Goal: Complete application form: Complete application form

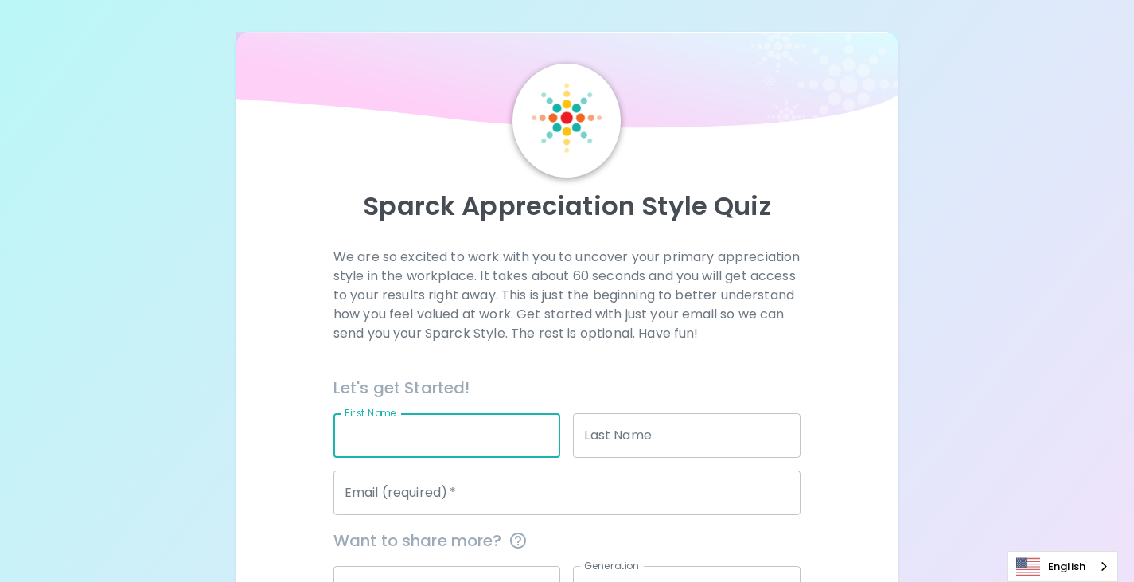
click at [459, 458] on input "First Name" at bounding box center [448, 435] width 228 height 45
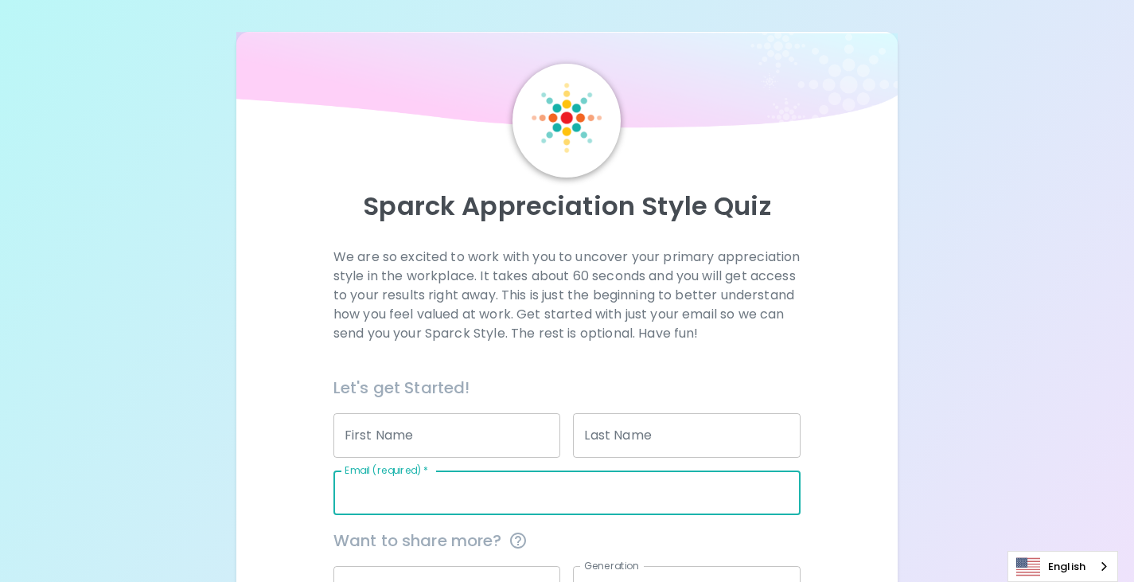
click at [568, 497] on input "Email (required)   *" at bounding box center [567, 492] width 467 height 45
type input "a"
type input "[EMAIL_ADDRESS][DOMAIN_NAME]"
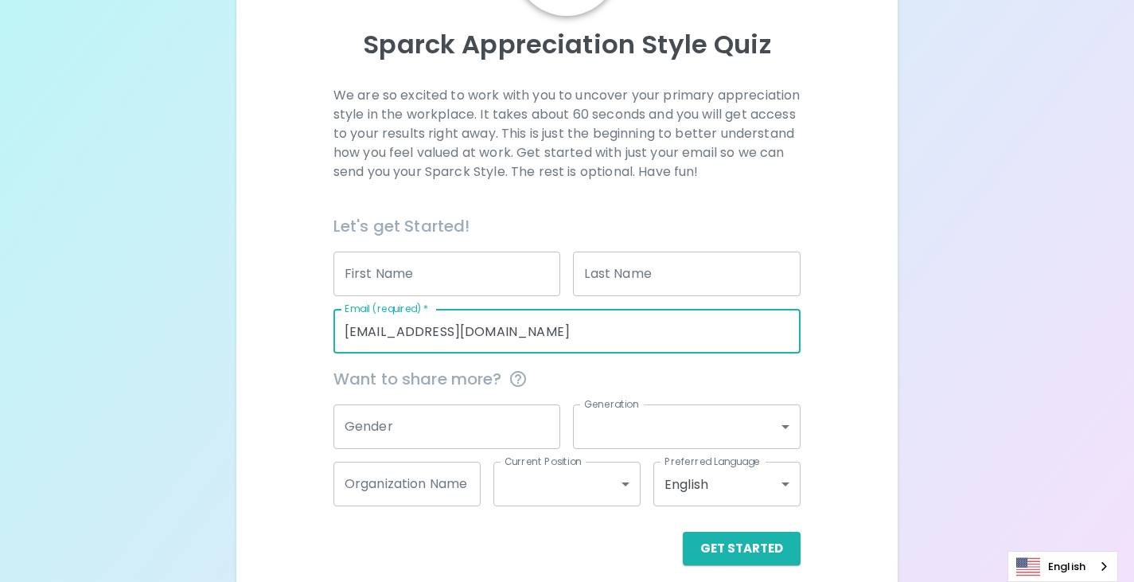
scroll to position [196, 0]
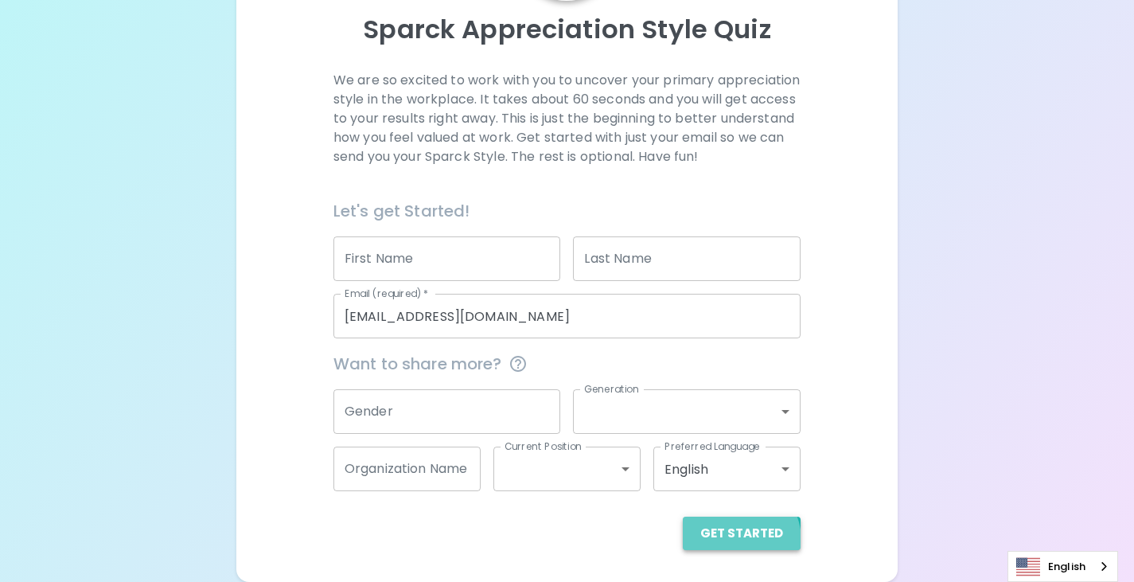
click at [737, 540] on button "Get Started" at bounding box center [742, 533] width 118 height 33
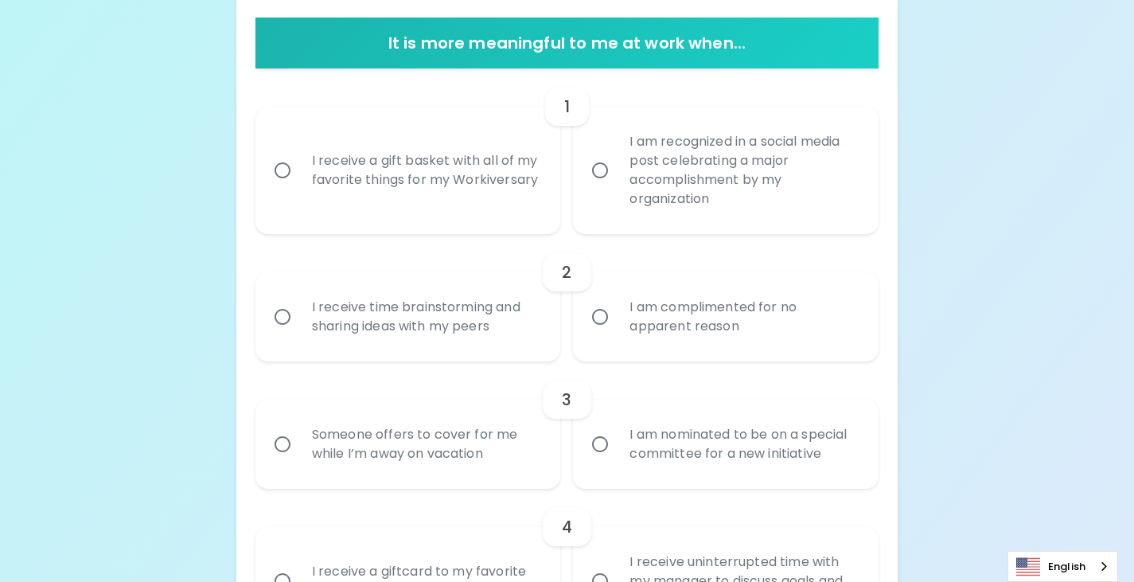
scroll to position [312, 0]
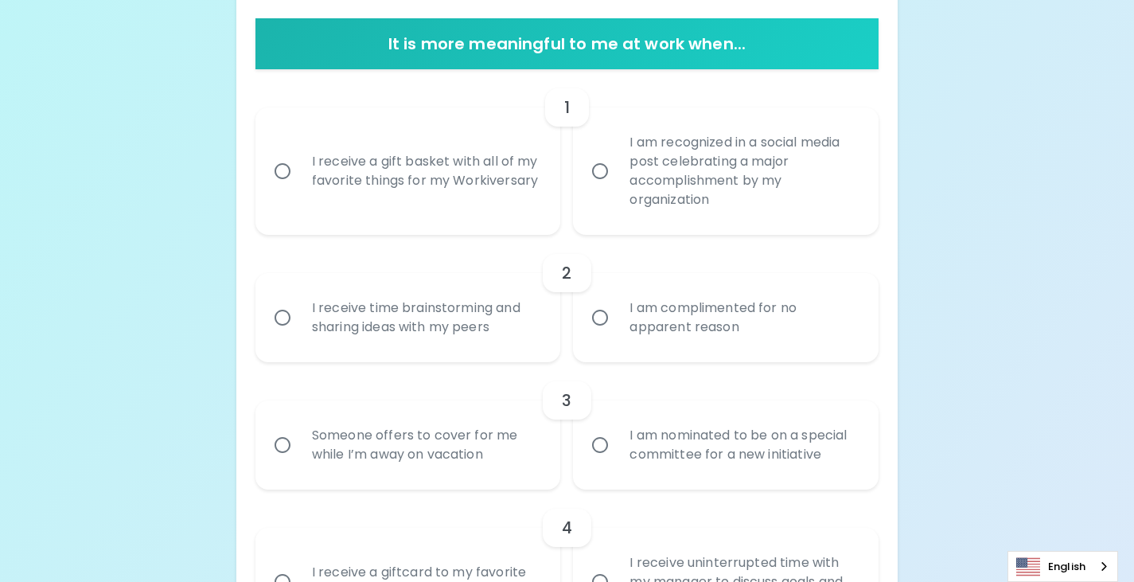
click at [479, 185] on div "I receive a gift basket with all of my favorite things for my Workiversary" at bounding box center [425, 171] width 253 height 76
click at [299, 185] on input "I receive a gift basket with all of my favorite things for my Workiversary" at bounding box center [282, 170] width 33 height 33
radio input "true"
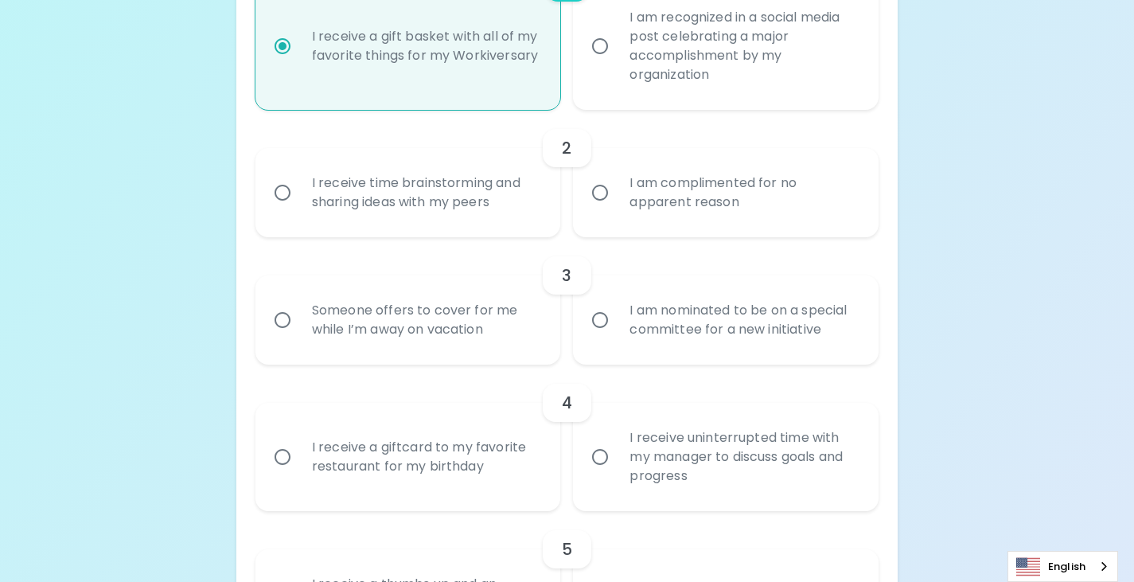
scroll to position [439, 0]
click at [706, 212] on div "I am complimented for no apparent reason" at bounding box center [743, 190] width 253 height 76
click at [617, 207] on input "I am complimented for no apparent reason" at bounding box center [599, 190] width 33 height 33
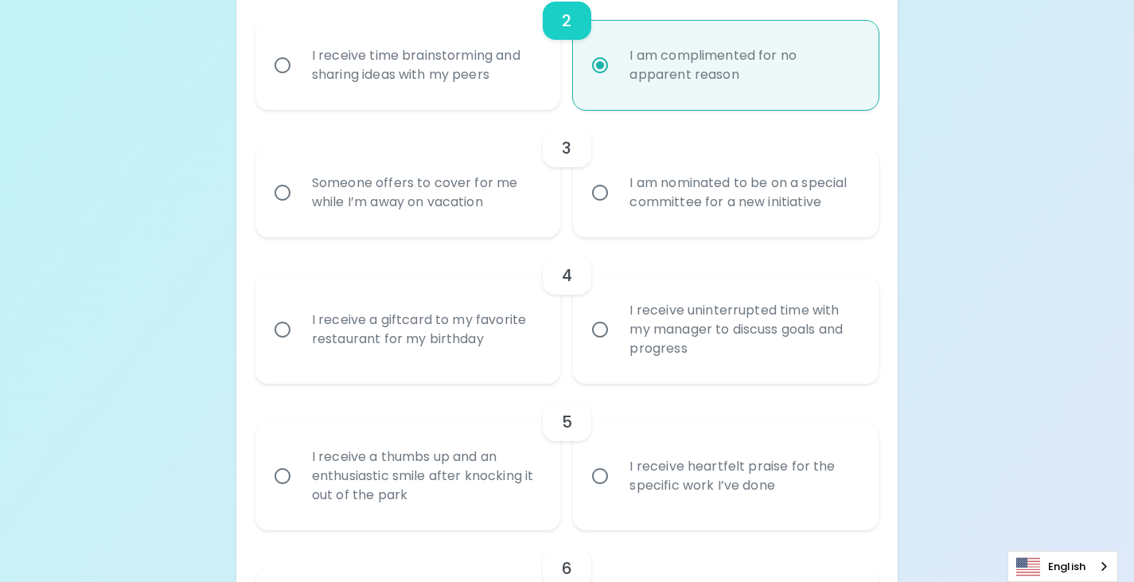
scroll to position [567, 0]
radio input "true"
click at [639, 189] on div "I am nominated to be on a special committee for a new initiative" at bounding box center [743, 190] width 253 height 76
click at [617, 189] on input "I am nominated to be on a special committee for a new initiative" at bounding box center [599, 190] width 33 height 33
radio input "false"
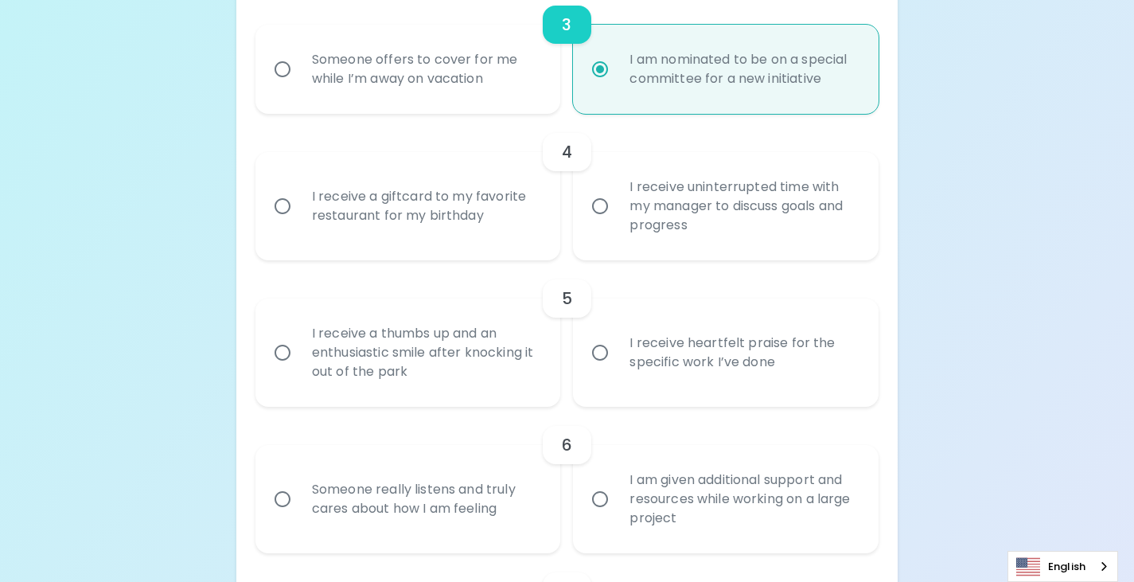
scroll to position [694, 0]
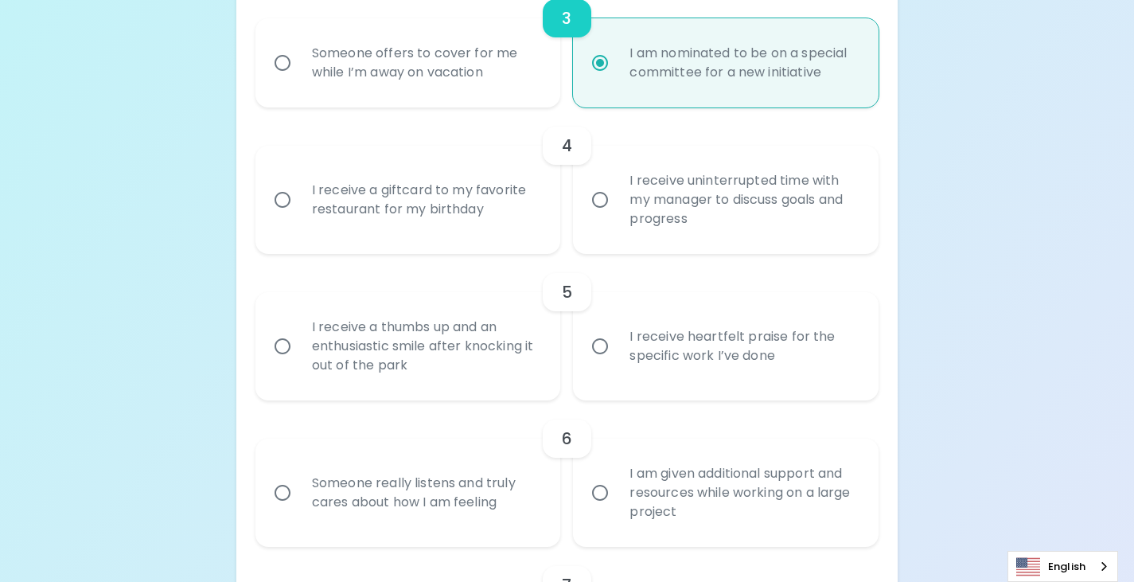
radio input "true"
click at [617, 205] on div "I receive uninterrupted time with my manager to discuss goals and progress" at bounding box center [743, 200] width 253 height 96
click at [617, 205] on input "I receive uninterrupted time with my manager to discuss goals and progress" at bounding box center [599, 199] width 33 height 33
radio input "false"
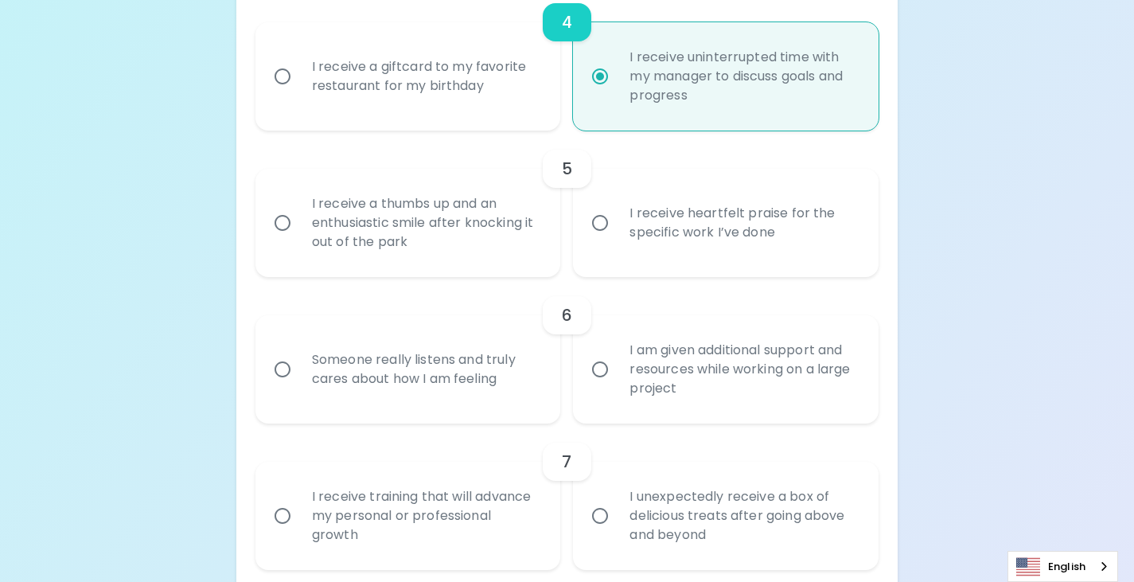
scroll to position [821, 0]
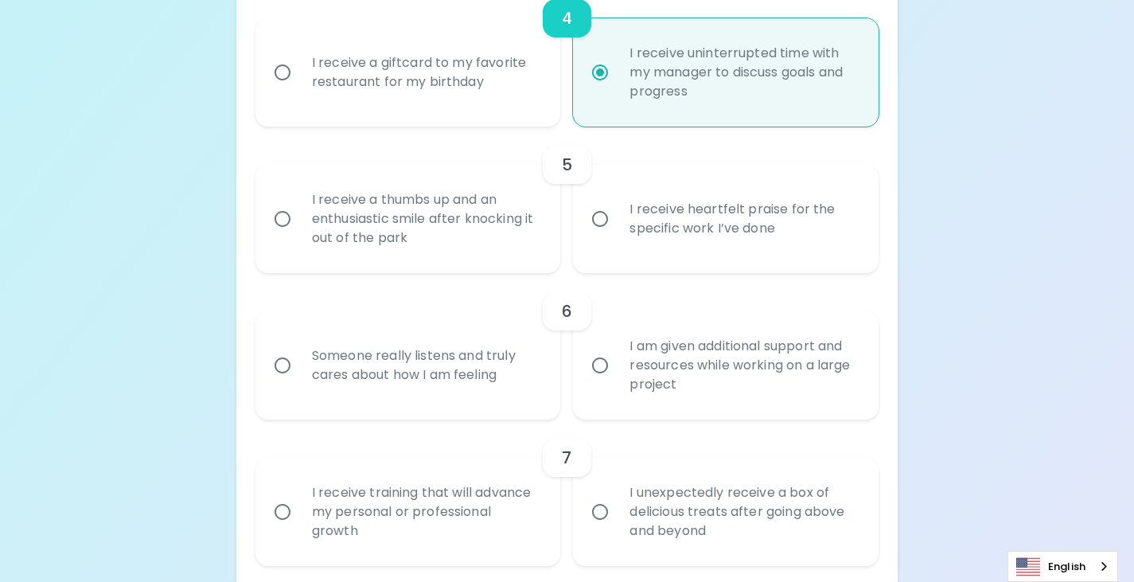
radio input "true"
click at [609, 220] on input "I receive heartfelt praise for the specific work I’ve done" at bounding box center [599, 218] width 33 height 33
radio input "false"
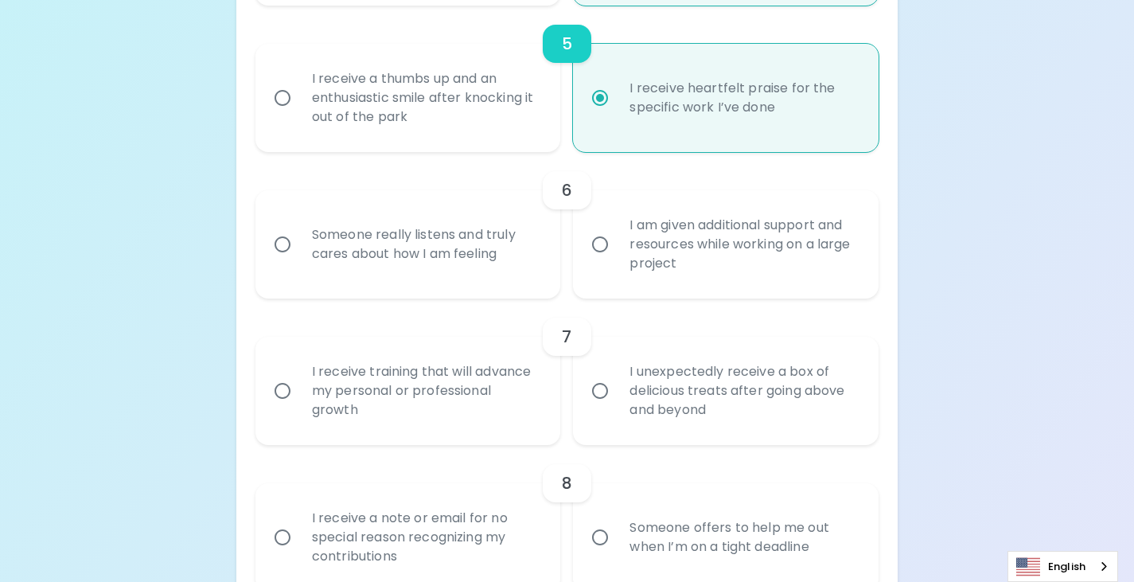
scroll to position [949, 0]
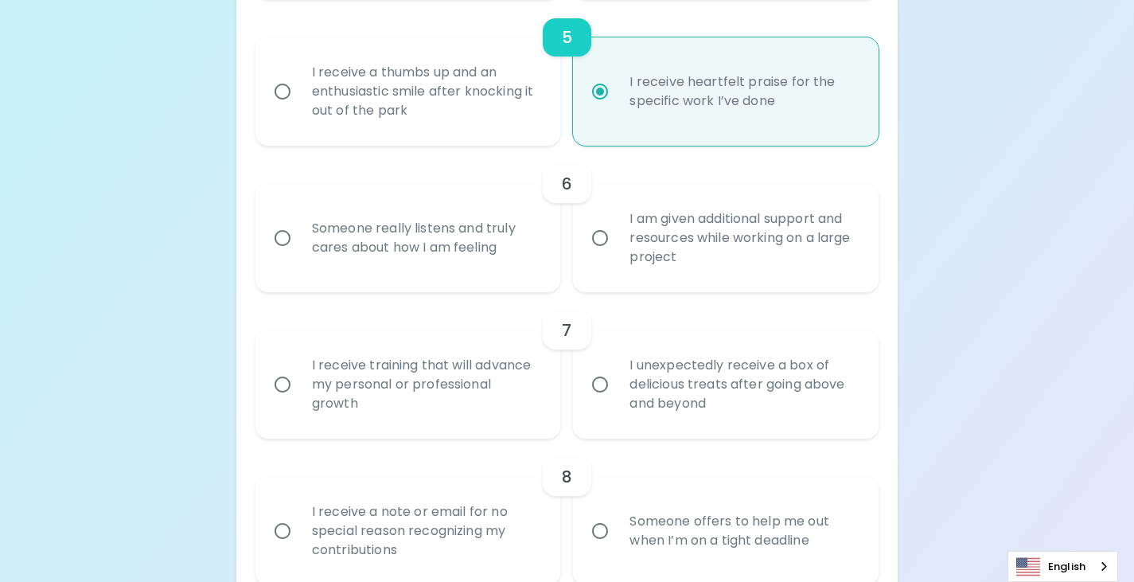
radio input "true"
click at [609, 220] on label "I am given additional support and resources while working on a large project" at bounding box center [717, 238] width 306 height 108
click at [609, 221] on input "I am given additional support and resources while working on a large project" at bounding box center [599, 237] width 33 height 33
radio input "false"
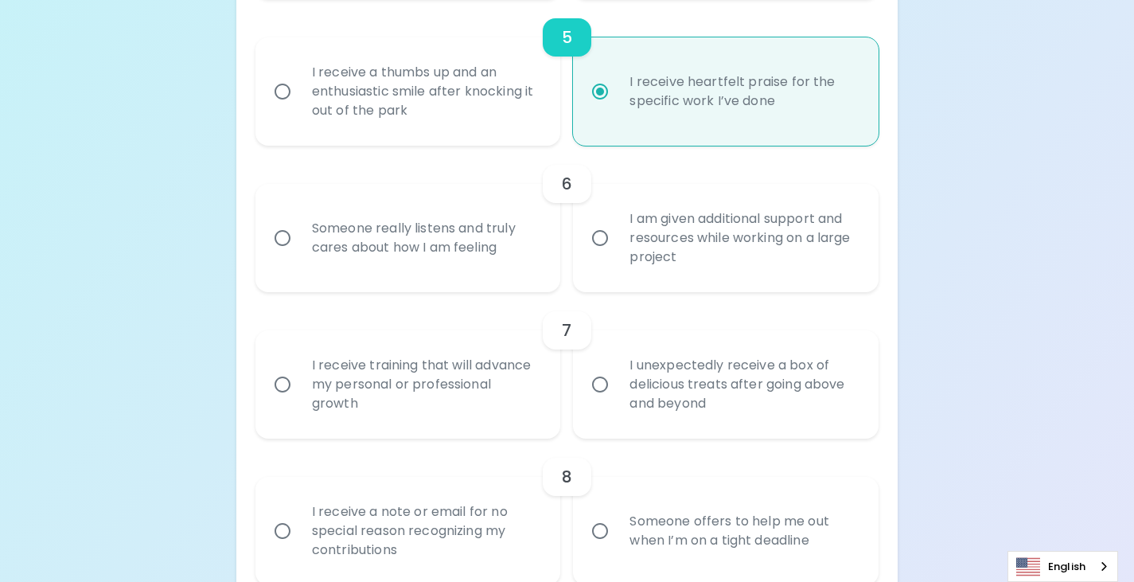
radio input "false"
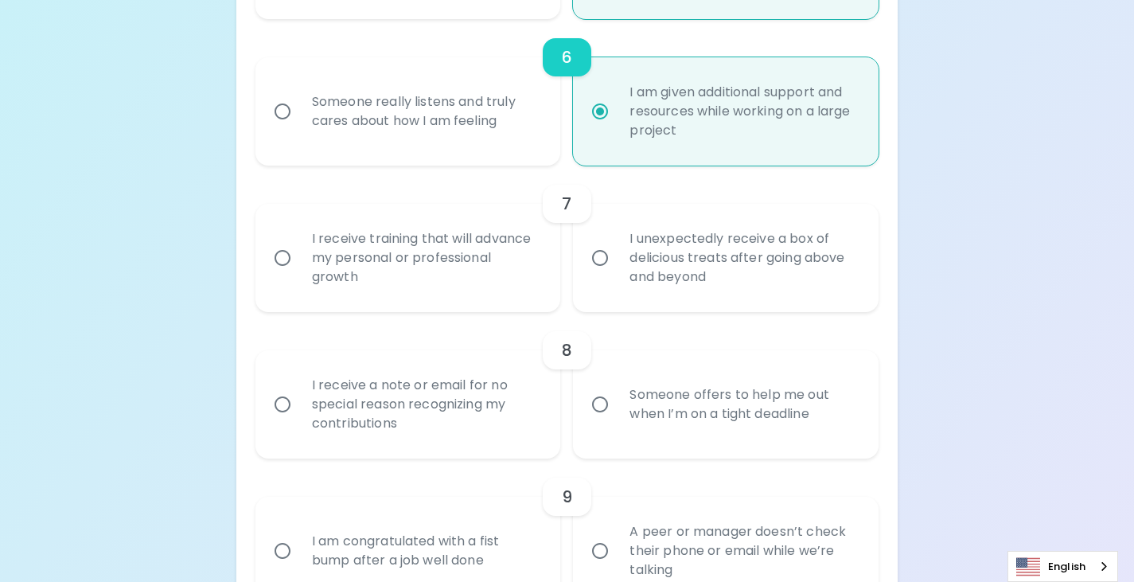
scroll to position [1076, 0]
radio input "true"
click at [516, 261] on div "I receive training that will advance my personal or professional growth" at bounding box center [425, 257] width 253 height 96
click at [299, 261] on input "I receive training that will advance my personal or professional growth" at bounding box center [282, 256] width 33 height 33
radio input "false"
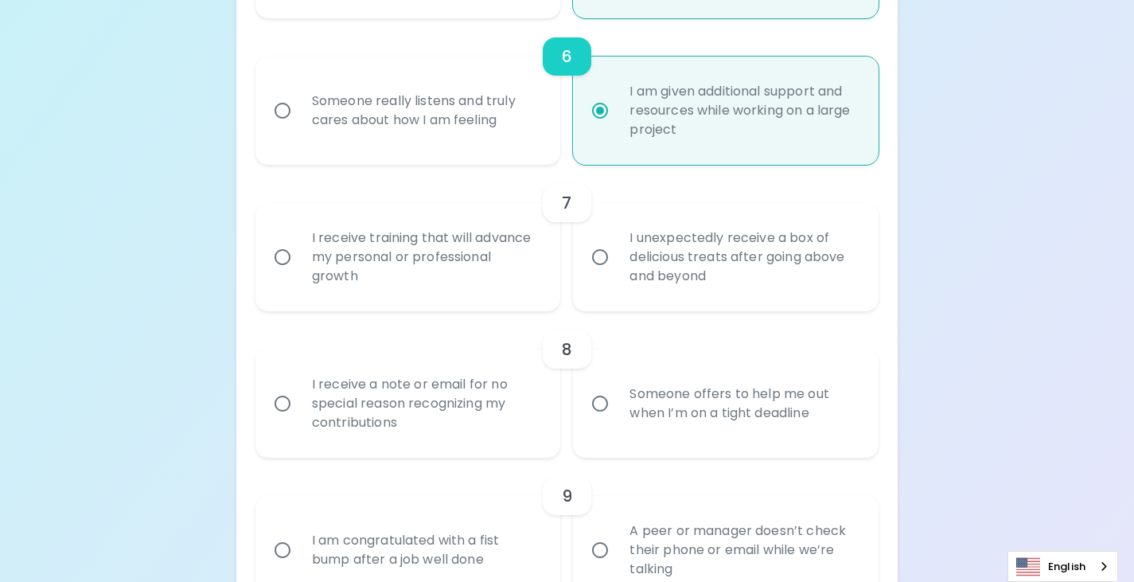
radio input "false"
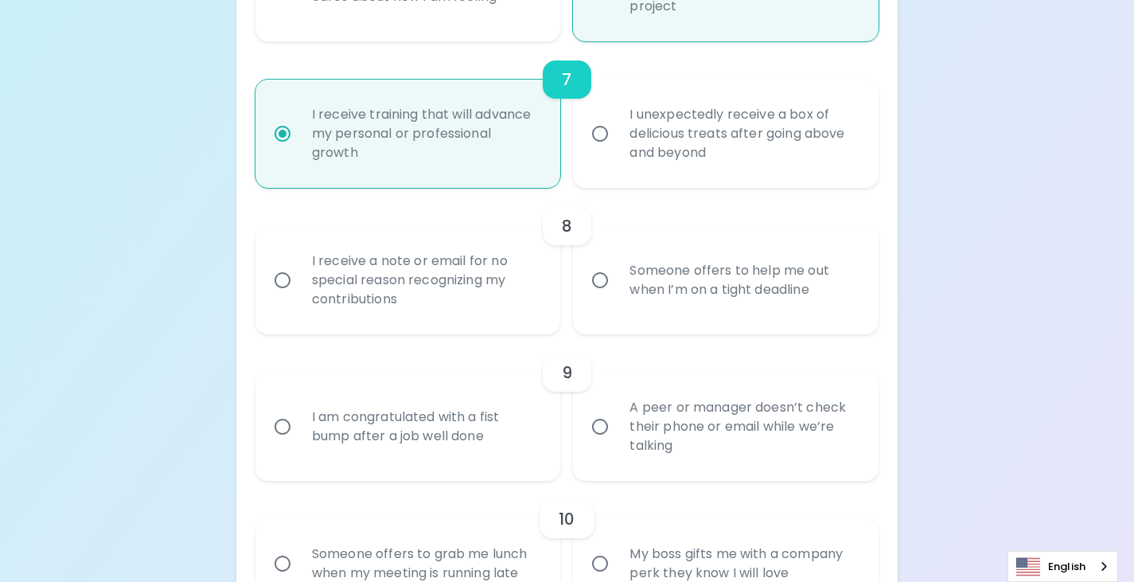
scroll to position [1204, 0]
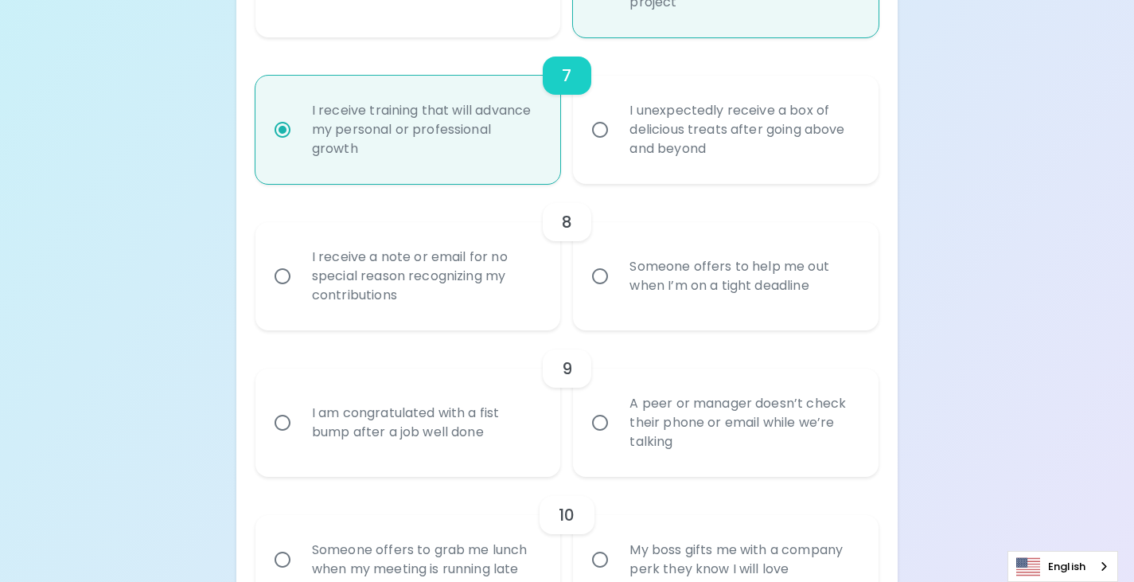
radio input "true"
click at [627, 279] on div "Someone offers to help me out when I’m on a tight deadline" at bounding box center [743, 276] width 253 height 76
click at [617, 279] on input "Someone offers to help me out when I’m on a tight deadline" at bounding box center [599, 275] width 33 height 33
radio input "false"
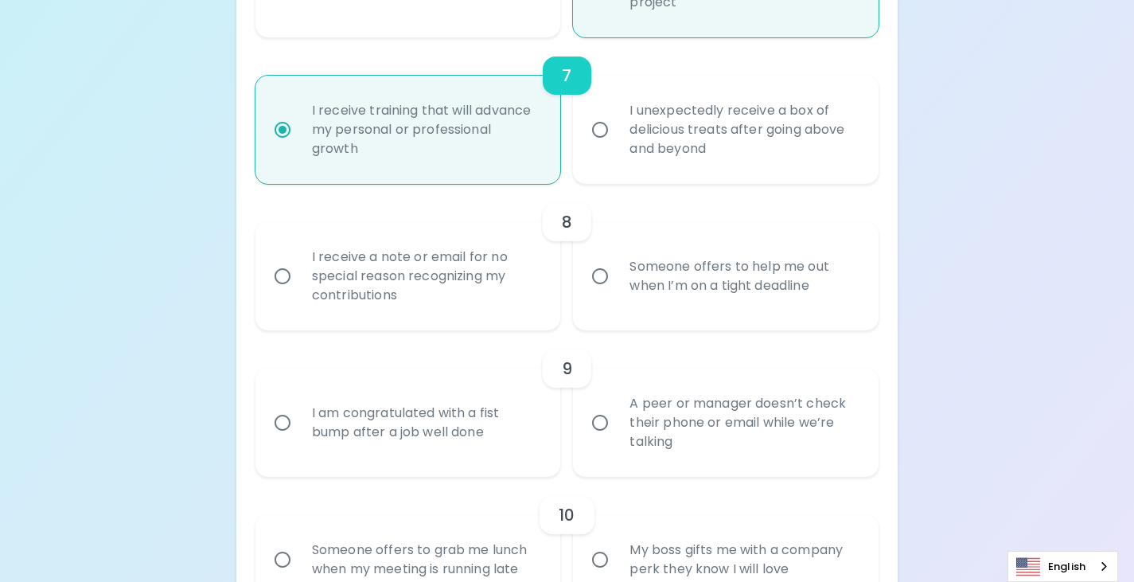
radio input "false"
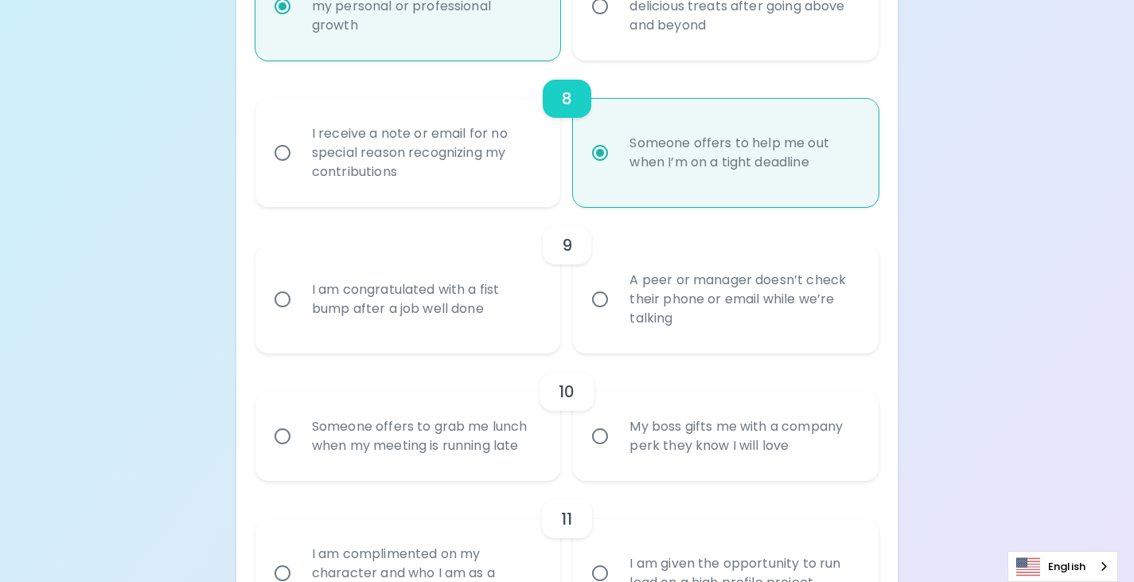
scroll to position [1331, 0]
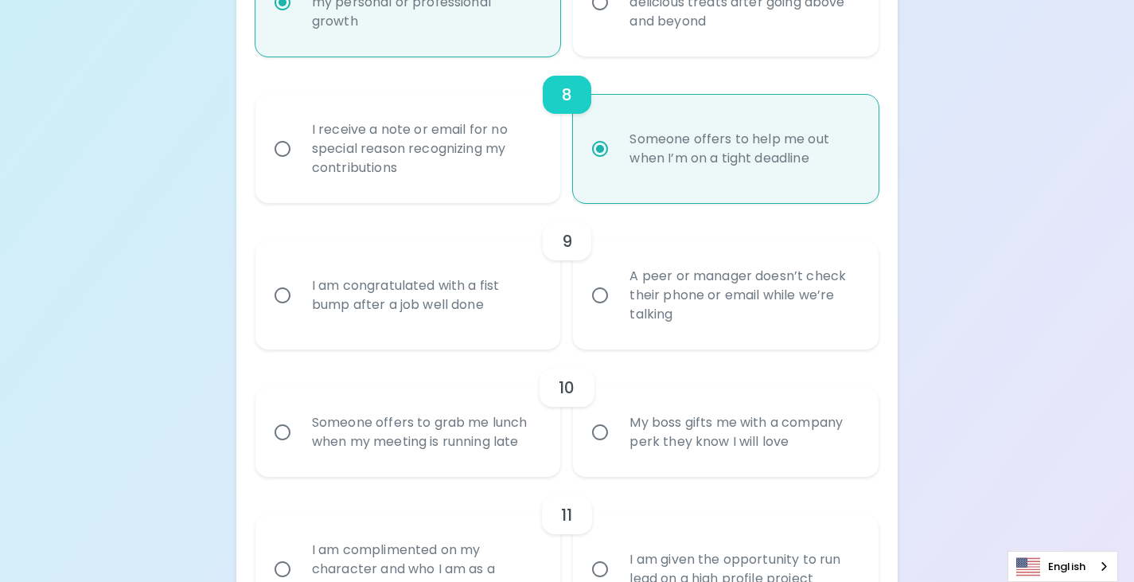
radio input "true"
click at [627, 279] on div "A peer or manager doesn’t check their phone or email while we’re talking" at bounding box center [743, 296] width 253 height 96
click at [617, 279] on input "A peer or manager doesn’t check their phone or email while we’re talking" at bounding box center [599, 295] width 33 height 33
radio input "false"
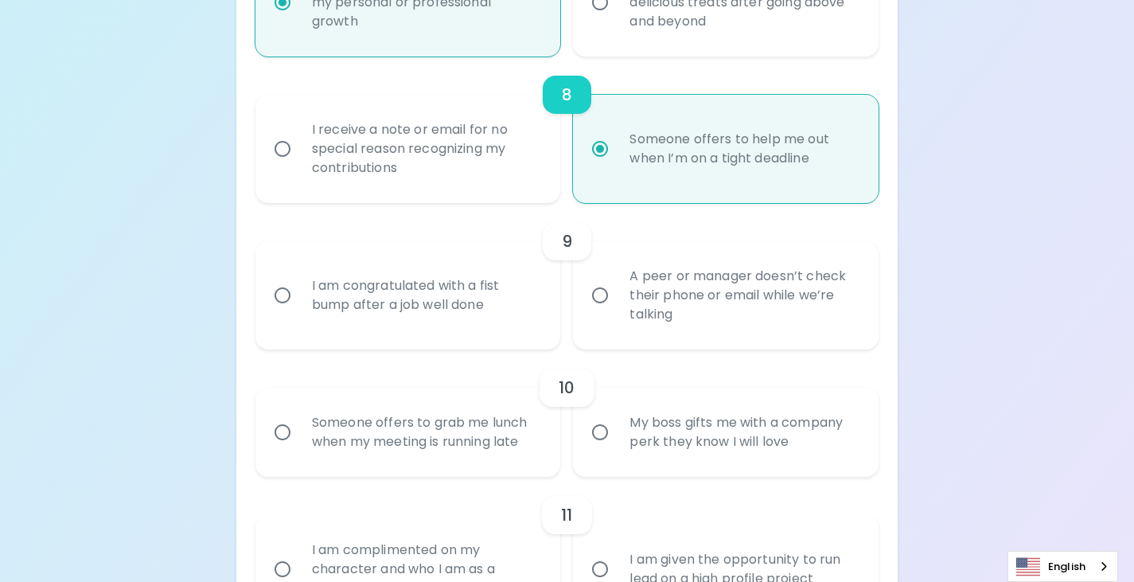
radio input "false"
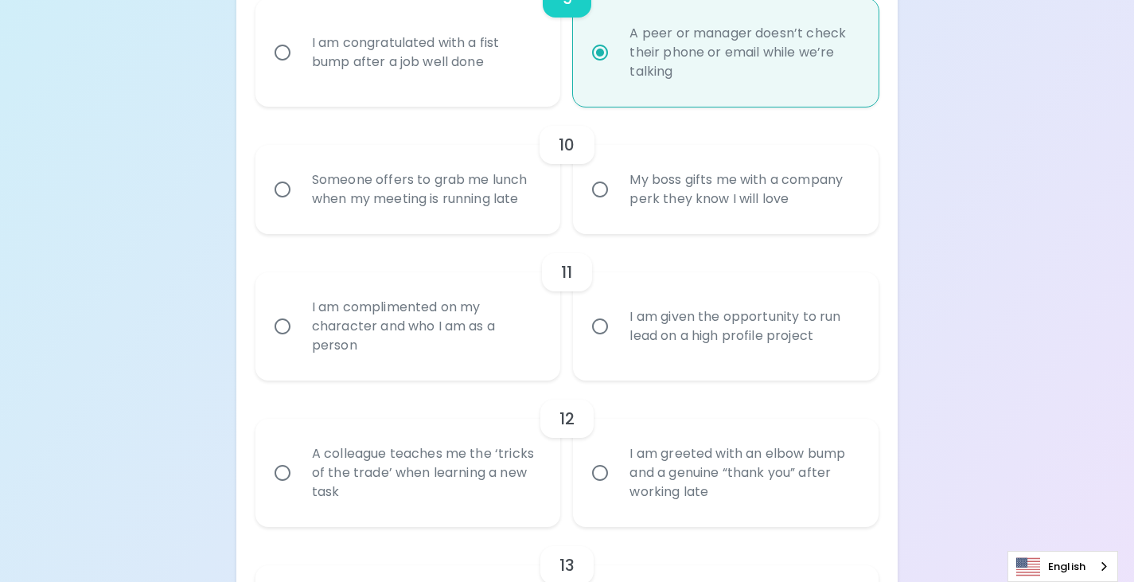
scroll to position [1574, 0]
radio input "true"
click at [619, 183] on div "My boss gifts me with a company perk they know I will love" at bounding box center [743, 188] width 253 height 76
click at [617, 183] on input "My boss gifts me with a company perk they know I will love" at bounding box center [599, 188] width 33 height 33
radio input "false"
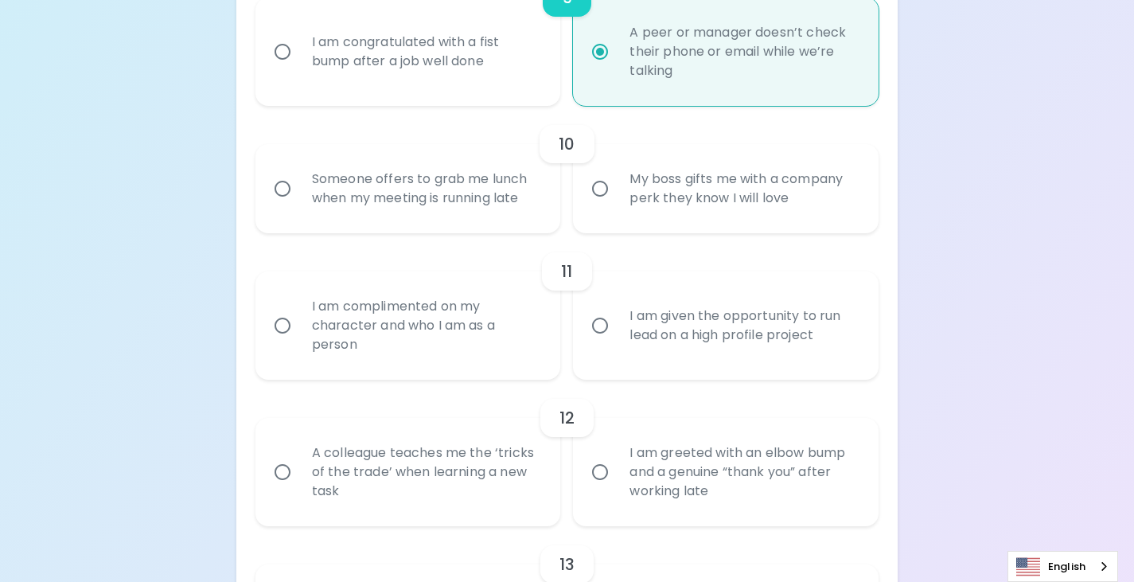
radio input "false"
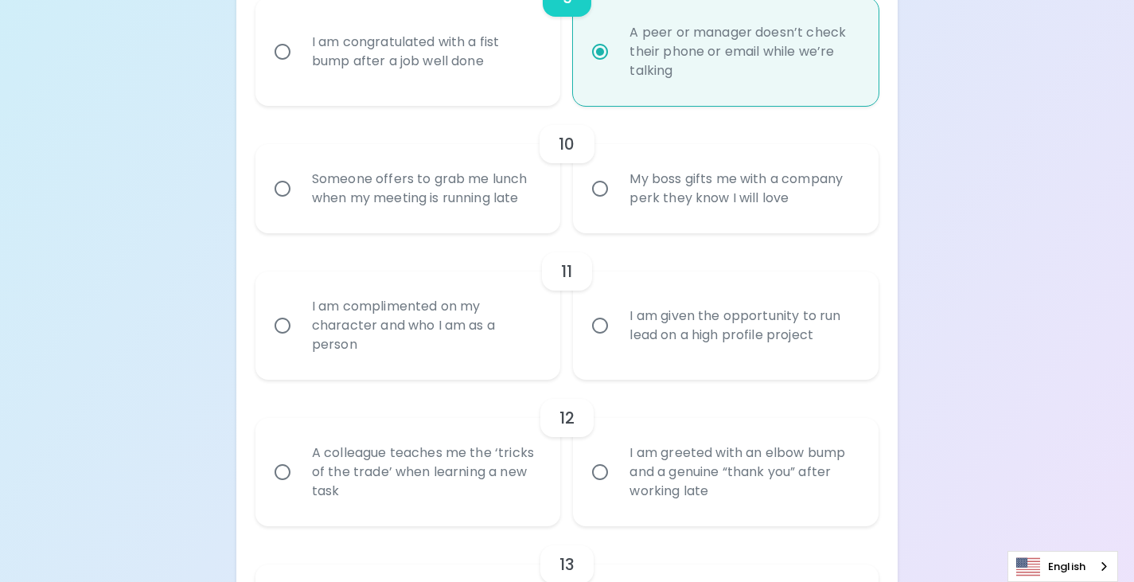
radio input "false"
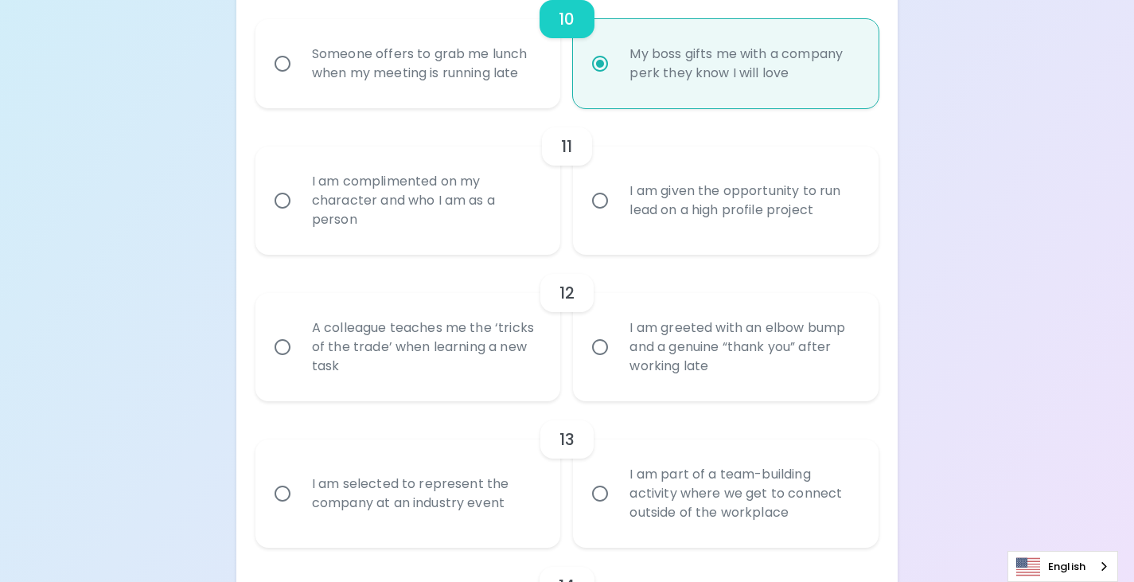
scroll to position [1702, 0]
radio input "true"
click at [427, 37] on div "Someone offers to grab me lunch when my meeting is running late" at bounding box center [425, 61] width 253 height 76
click at [299, 45] on input "Someone offers to grab me lunch when my meeting is running late" at bounding box center [282, 61] width 33 height 33
radio input "false"
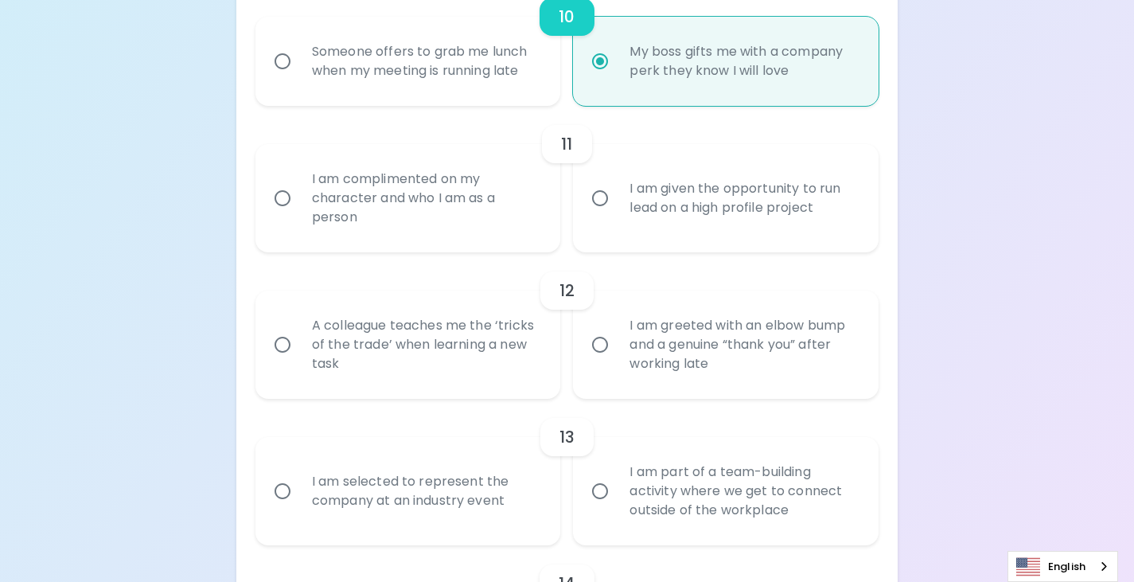
radio input "false"
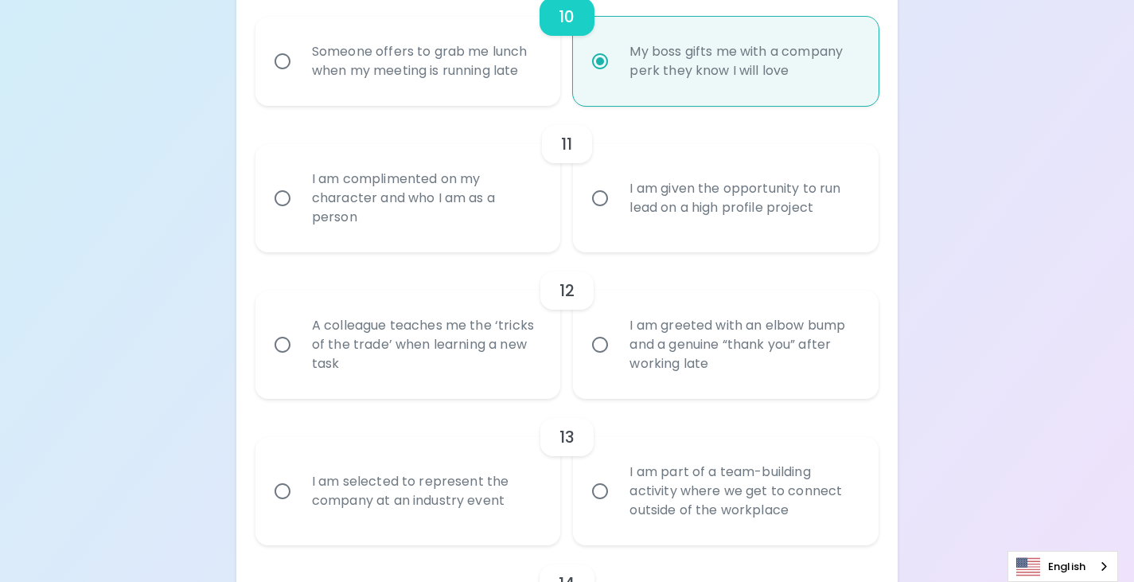
radio input "false"
radio input "true"
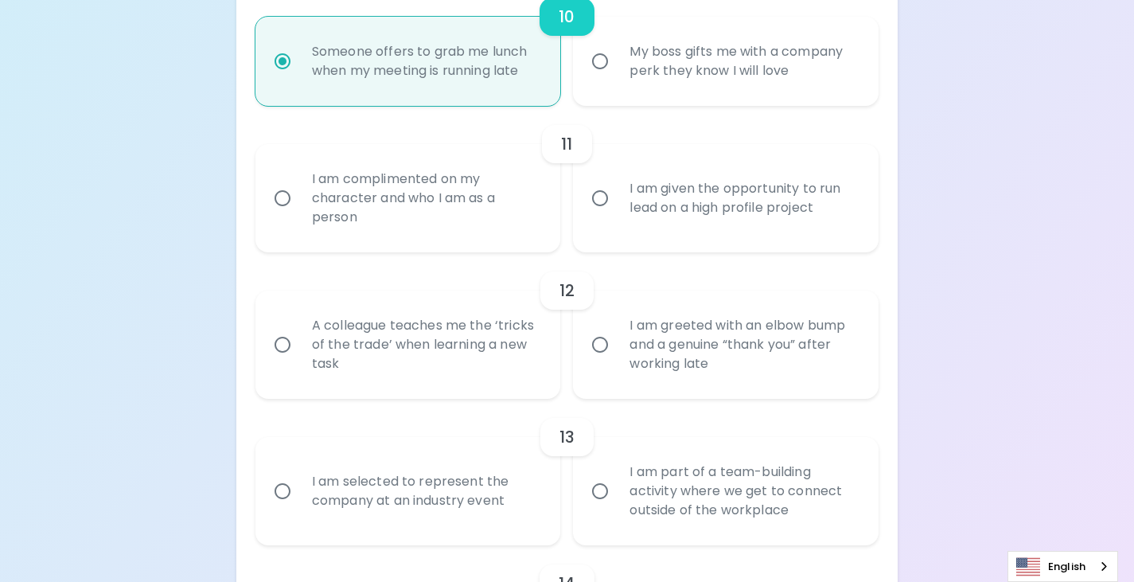
radio input "true"
click at [484, 216] on div "I am complimented on my character and who I am as a person" at bounding box center [425, 198] width 253 height 96
click at [299, 215] on input "I am complimented on my character and who I am as a person" at bounding box center [282, 197] width 33 height 33
radio input "false"
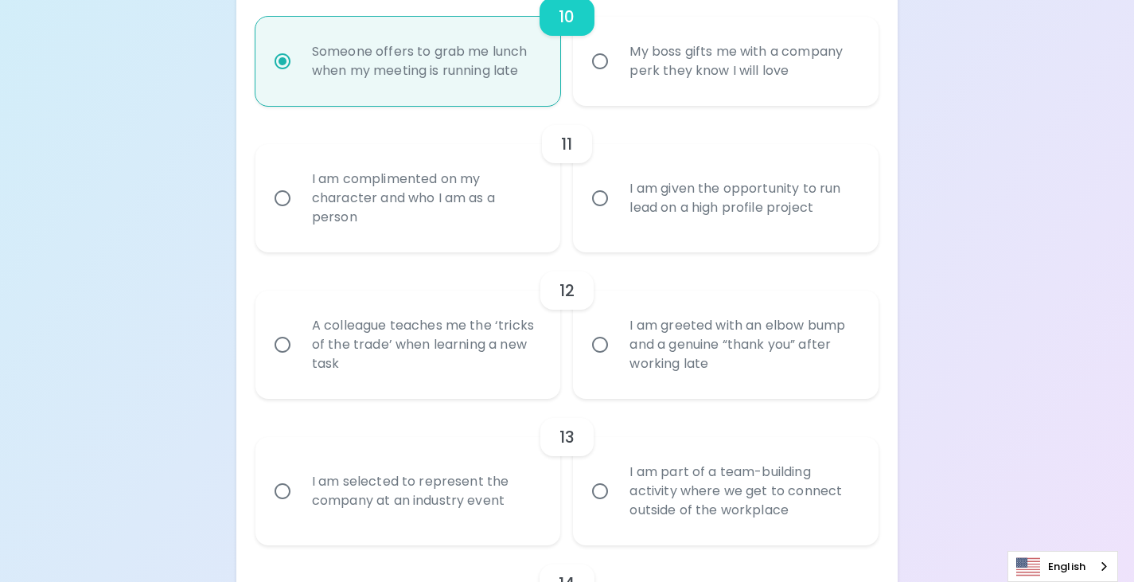
radio input "false"
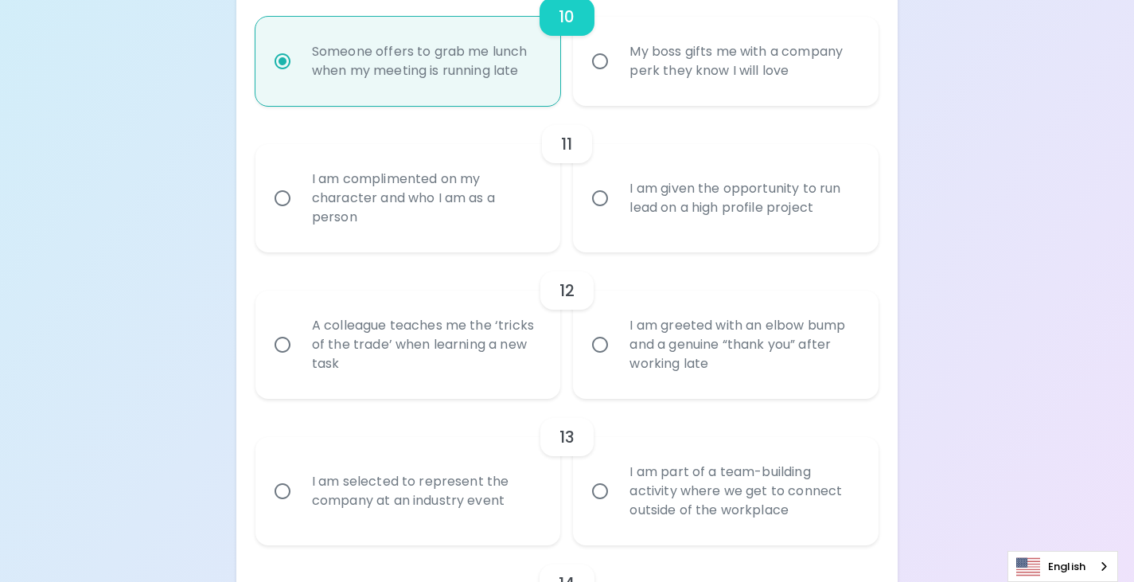
radio input "false"
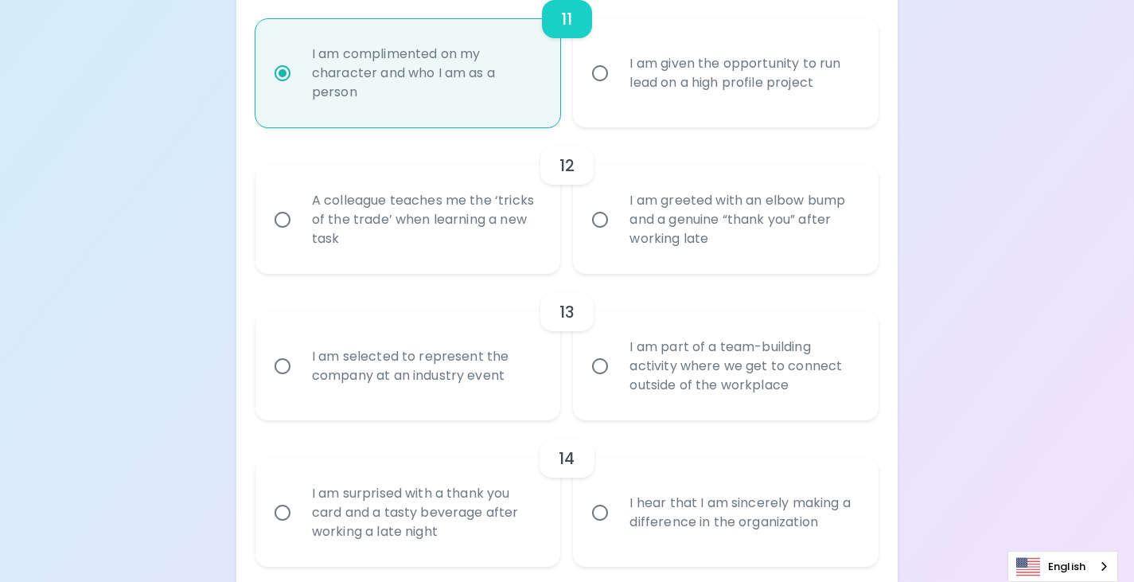
scroll to position [1829, 0]
radio input "true"
click at [484, 216] on div "A colleague teaches me the ‘tricks of the trade’ when learning a new task" at bounding box center [425, 218] width 253 height 96
click at [299, 216] on input "A colleague teaches me the ‘tricks of the trade’ when learning a new task" at bounding box center [282, 217] width 33 height 33
radio input "false"
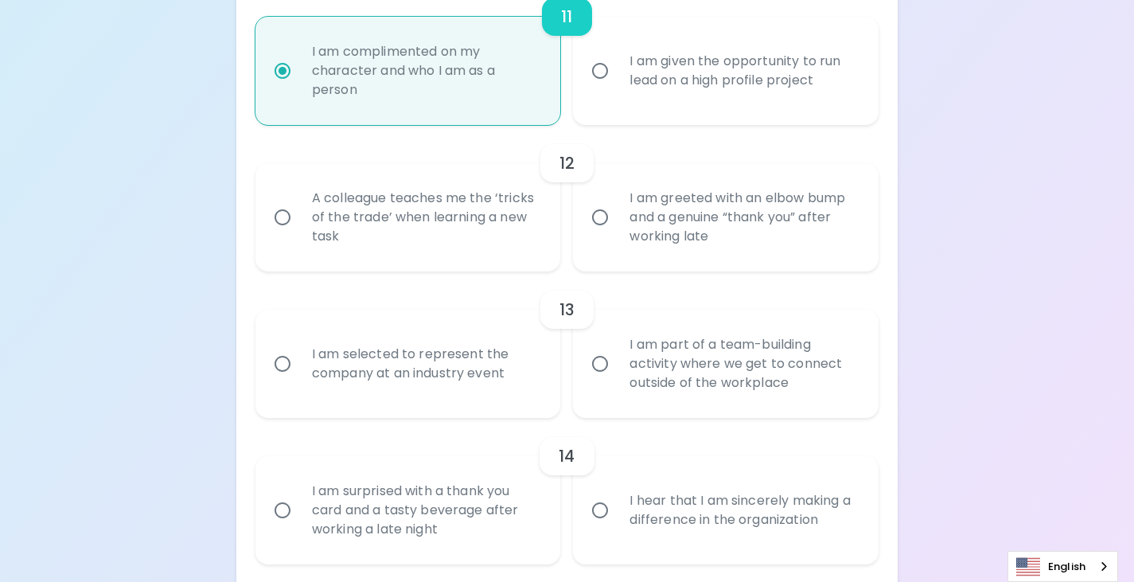
radio input "false"
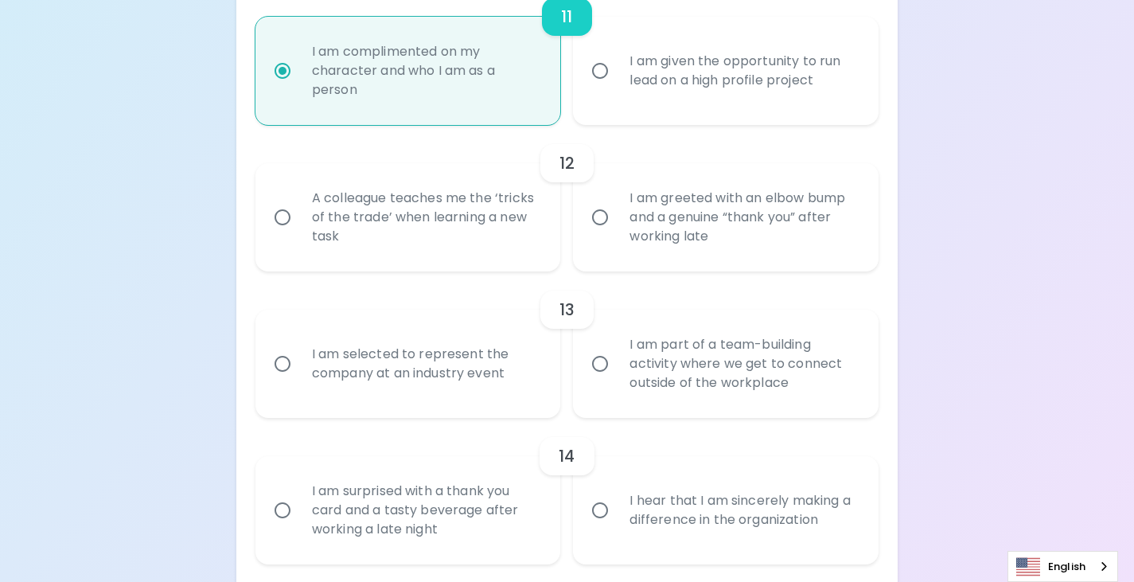
radio input "false"
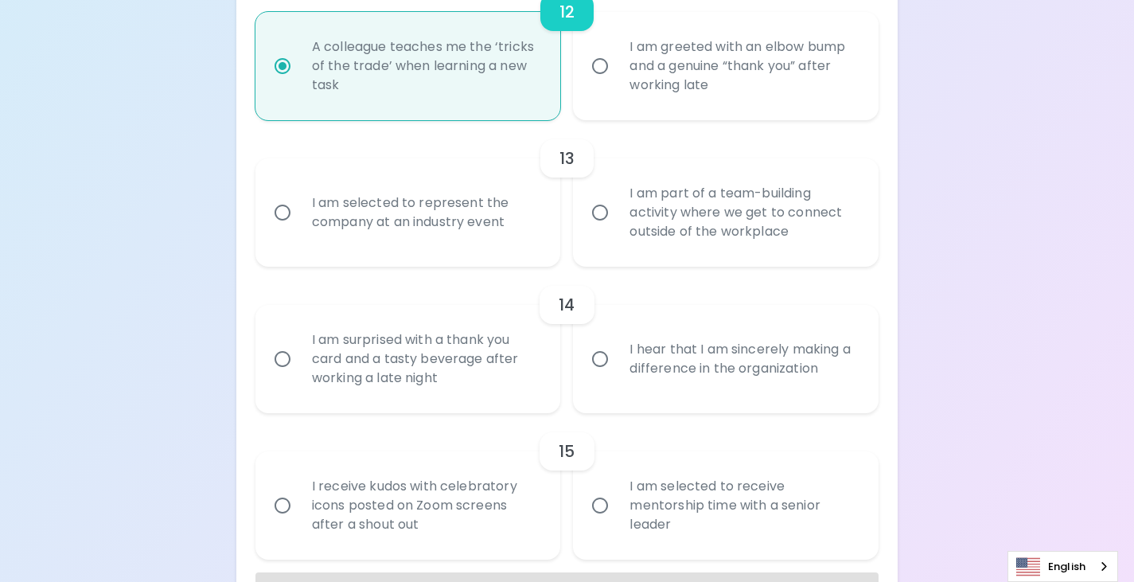
scroll to position [1980, 0]
radio input "true"
click at [501, 221] on div "I am selected to represent the company at an industry event" at bounding box center [425, 213] width 253 height 76
click at [299, 221] on input "I am selected to represent the company at an industry event" at bounding box center [282, 213] width 33 height 33
radio input "false"
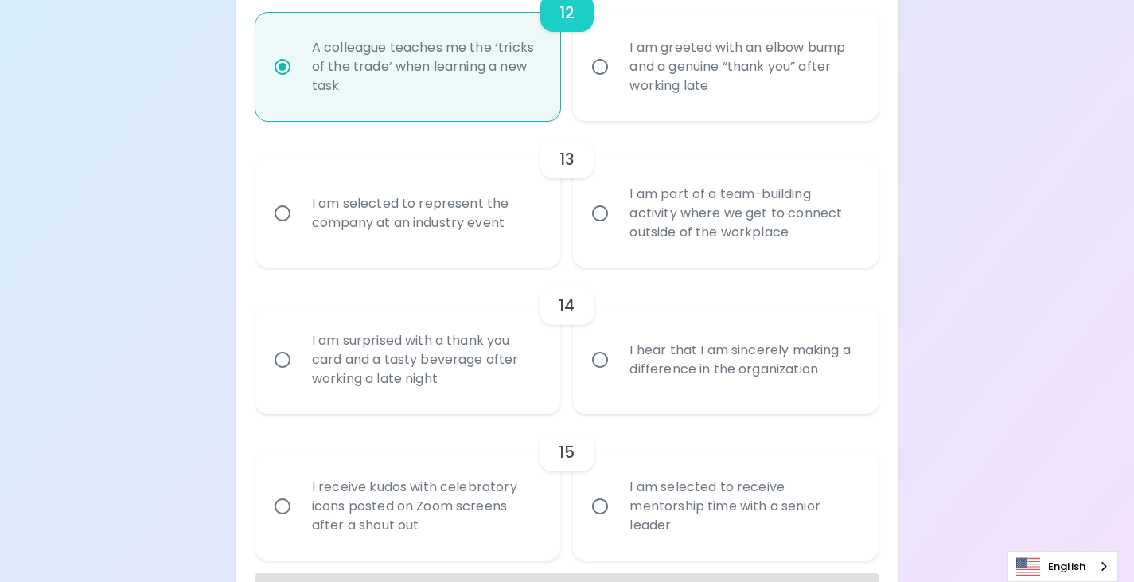
radio input "false"
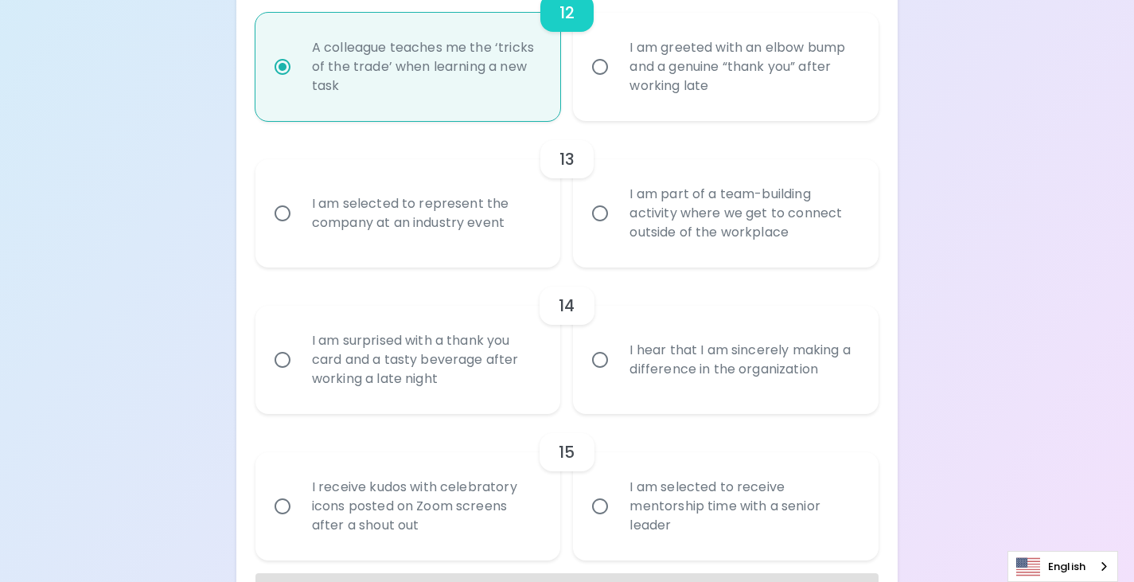
radio input "false"
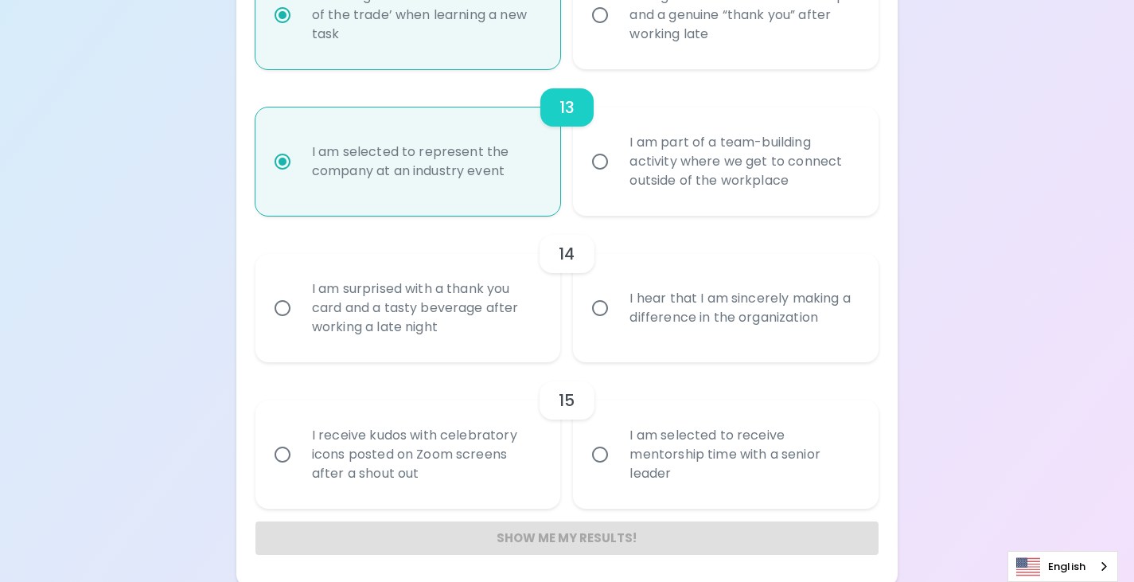
scroll to position [2036, 0]
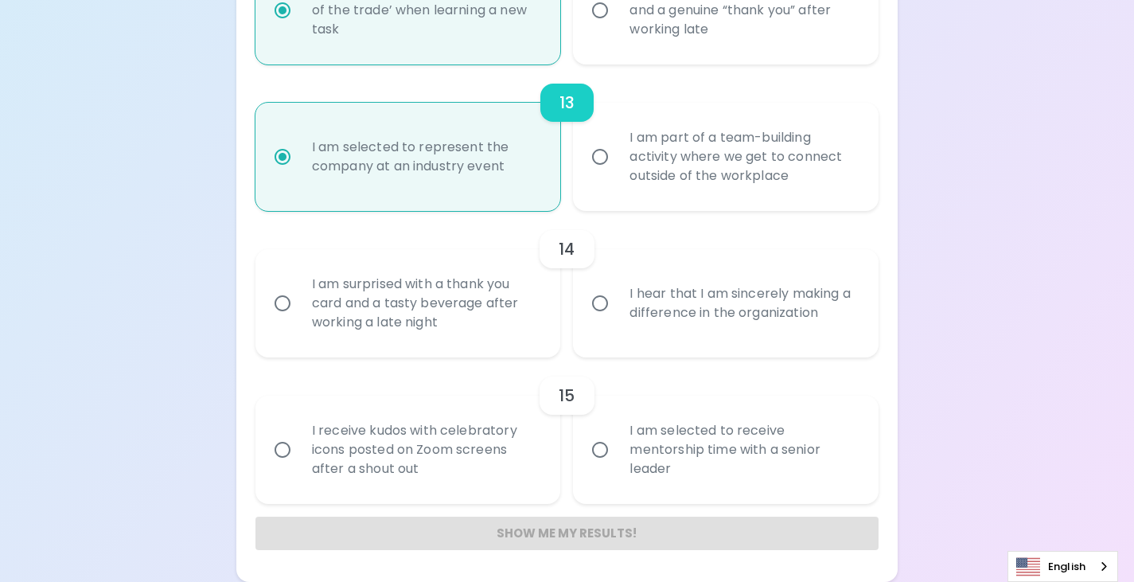
radio input "true"
click at [482, 311] on div "I am surprised with a thank you card and a tasty beverage after working a late …" at bounding box center [425, 304] width 253 height 96
click at [299, 311] on input "I am surprised with a thank you card and a tasty beverage after working a late …" at bounding box center [282, 303] width 33 height 33
radio input "false"
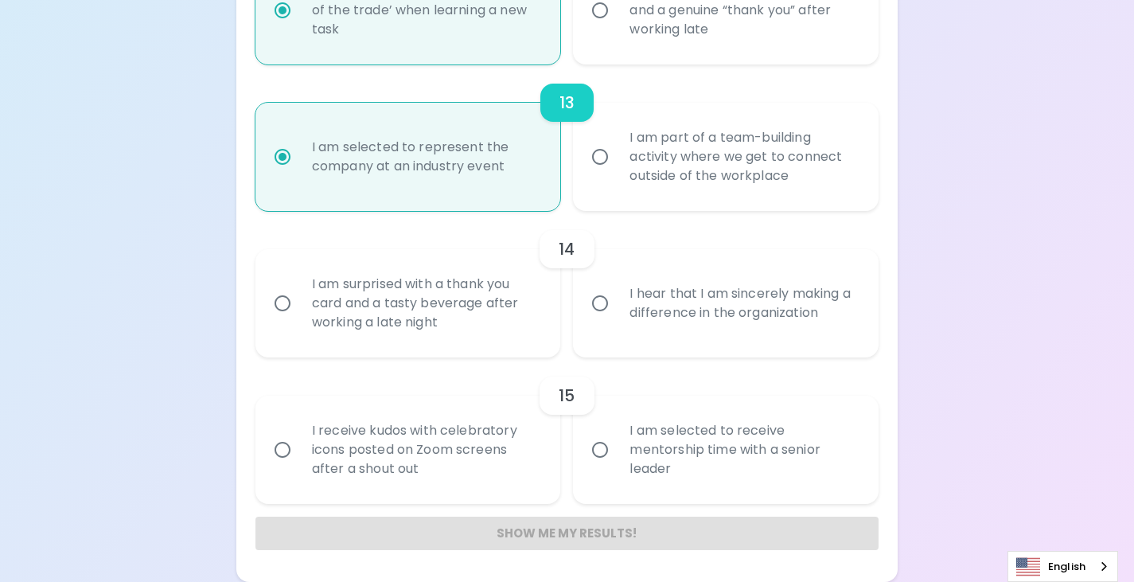
radio input "false"
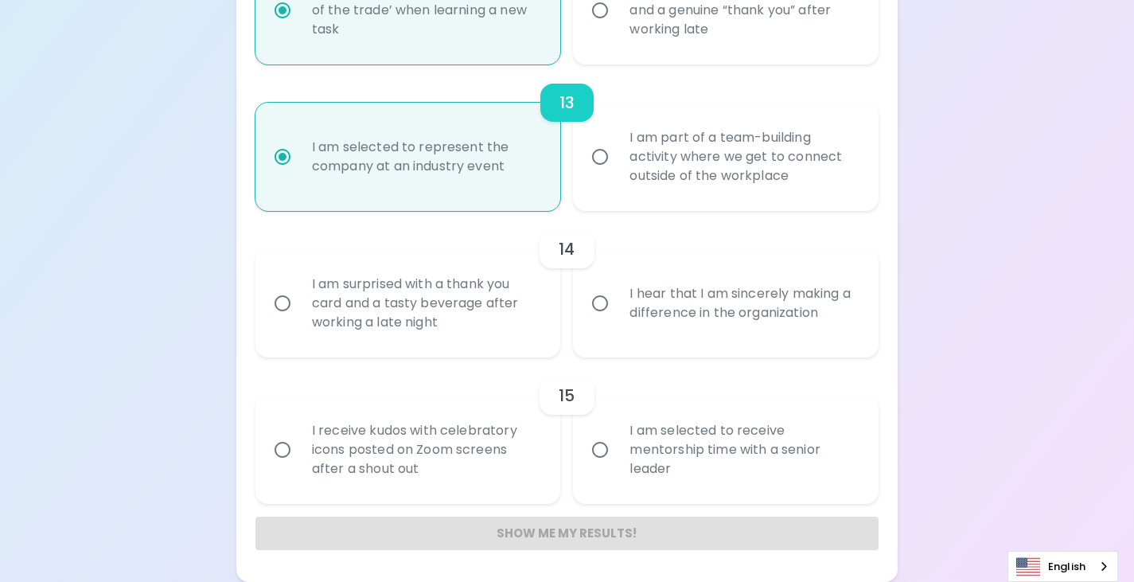
radio input "false"
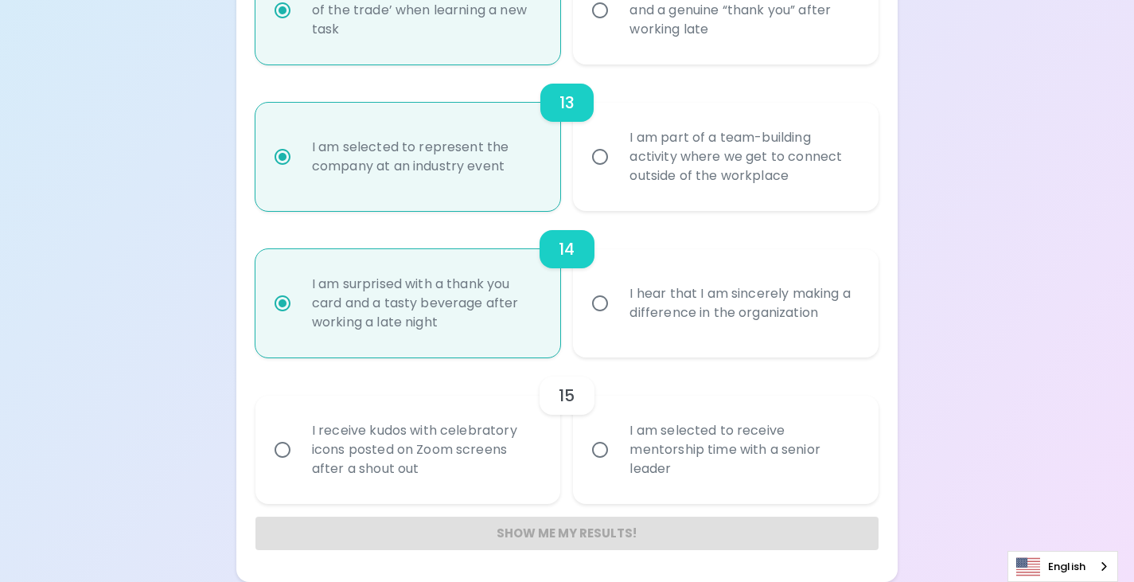
radio input "true"
click at [638, 452] on div "I am selected to receive mentorship time with a senior leader" at bounding box center [743, 450] width 253 height 96
click at [617, 452] on input "I am selected to receive mentorship time with a senior leader" at bounding box center [599, 449] width 33 height 33
radio input "false"
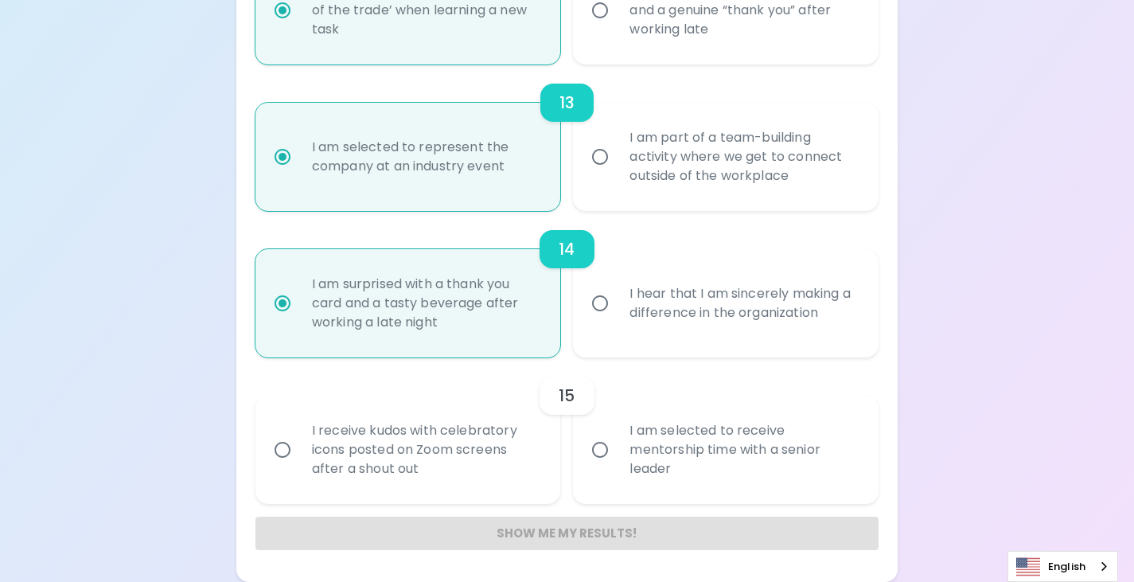
radio input "false"
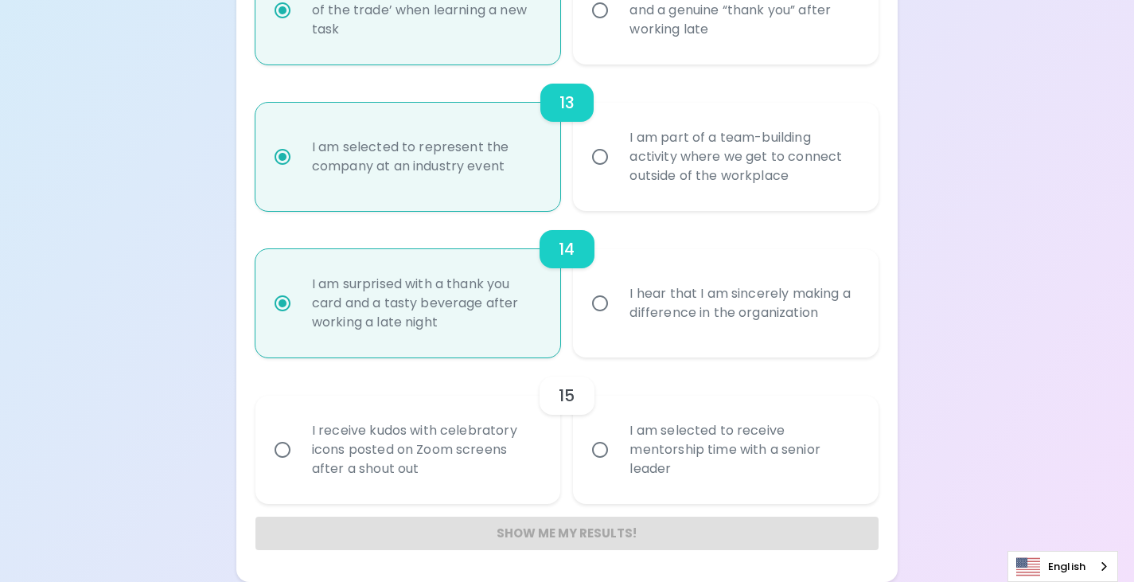
radio input "false"
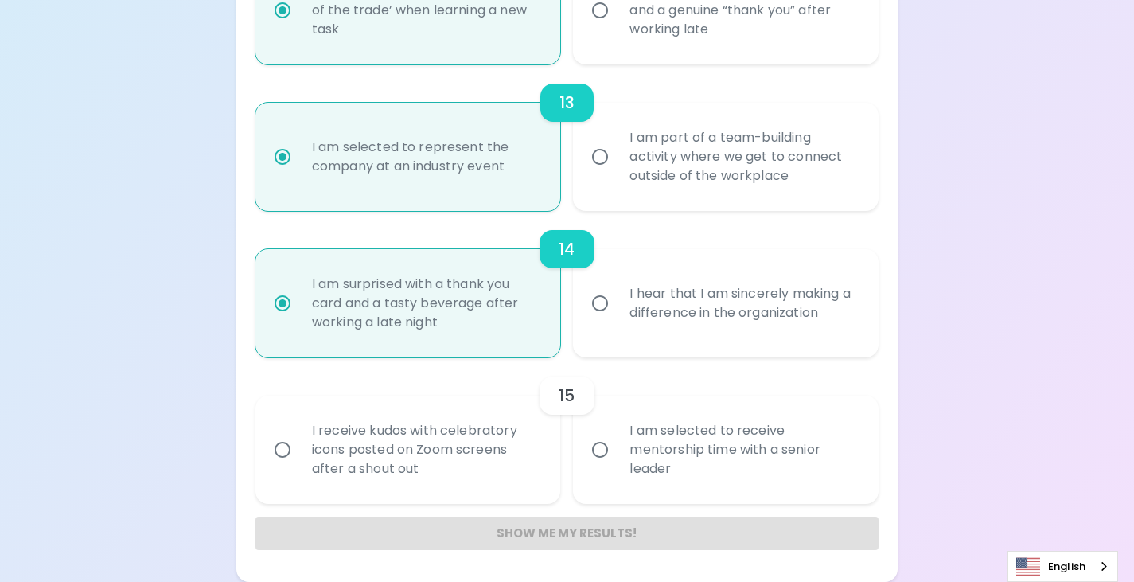
radio input "false"
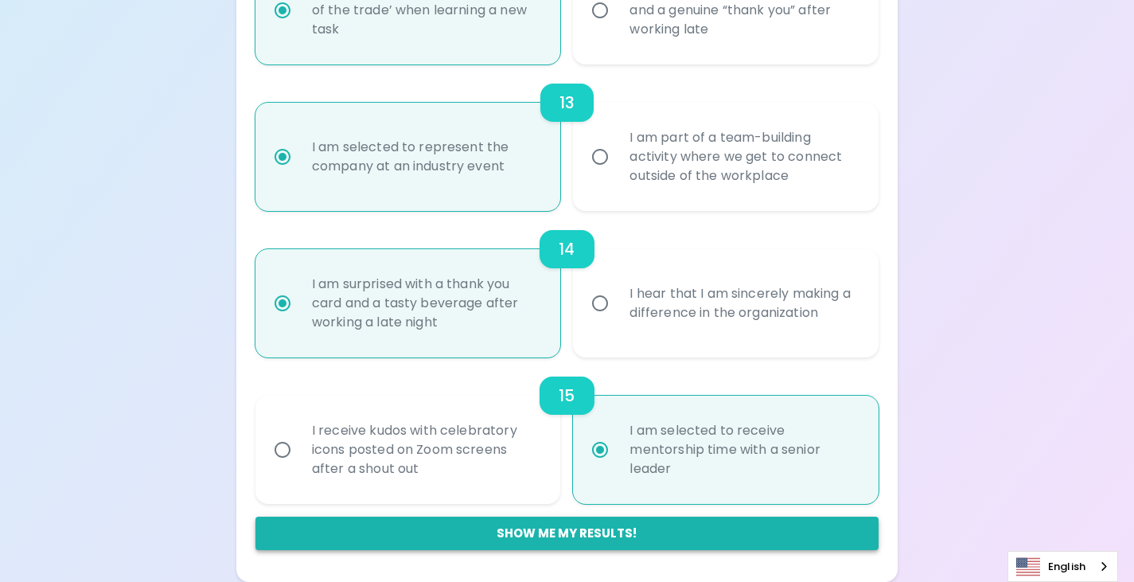
radio input "true"
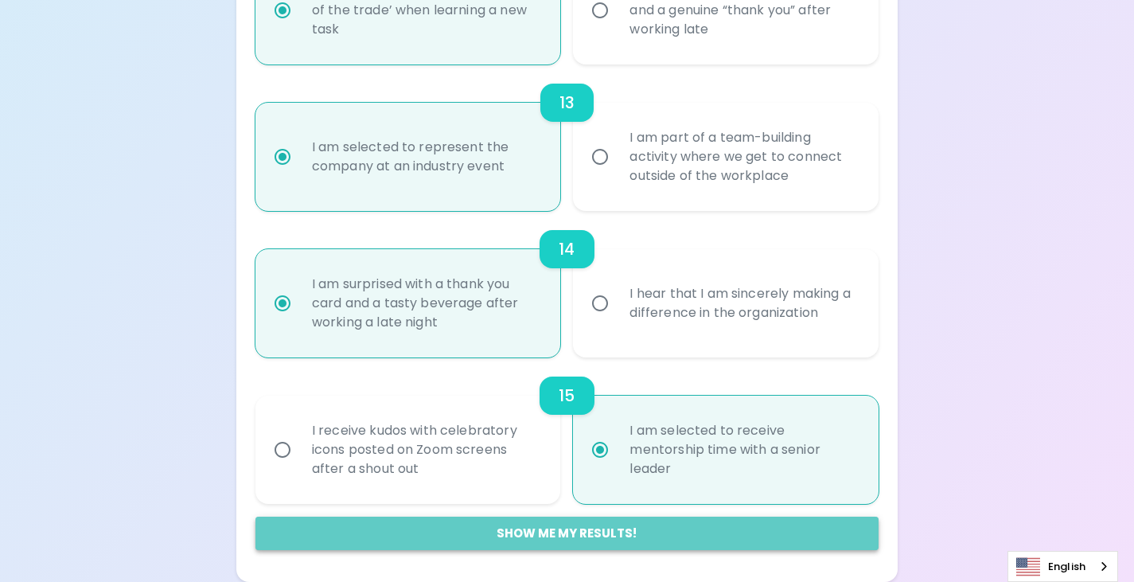
click at [552, 521] on button "Show me my results!" at bounding box center [567, 533] width 623 height 33
radio input "false"
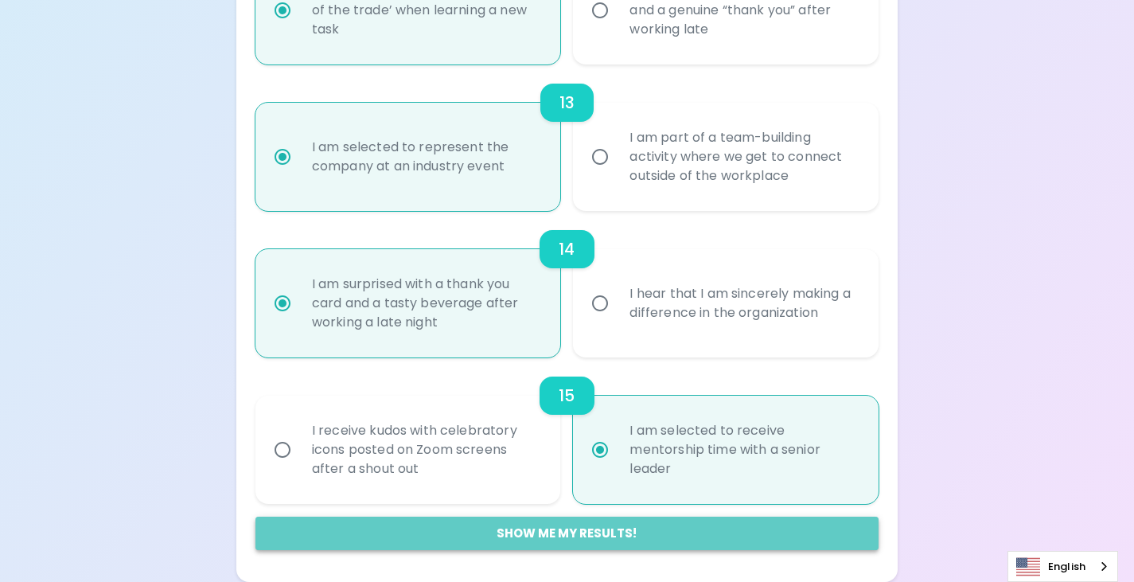
radio input "false"
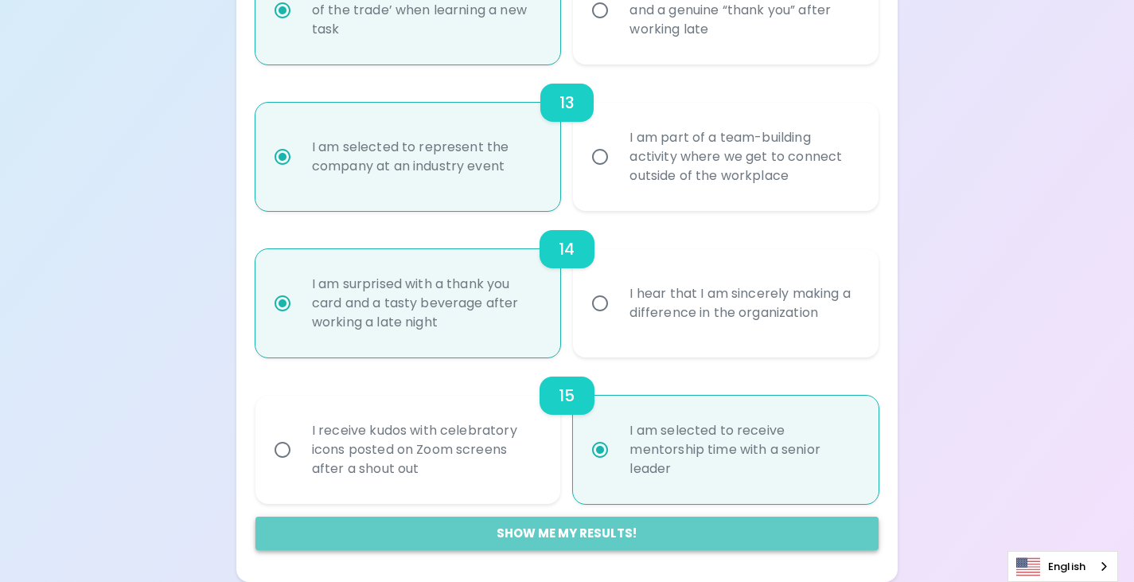
radio input "false"
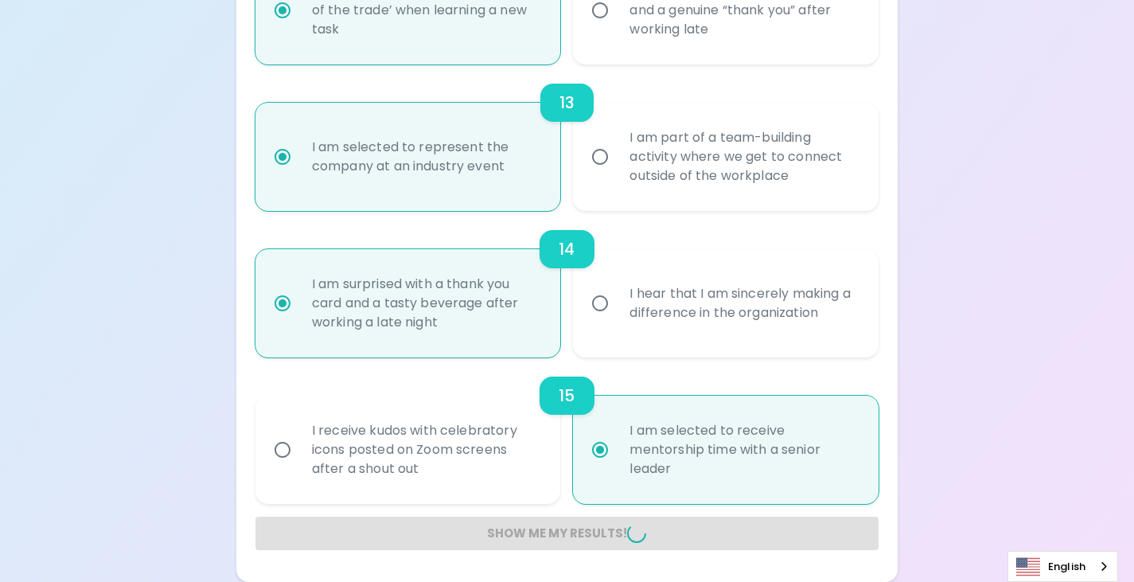
radio input "false"
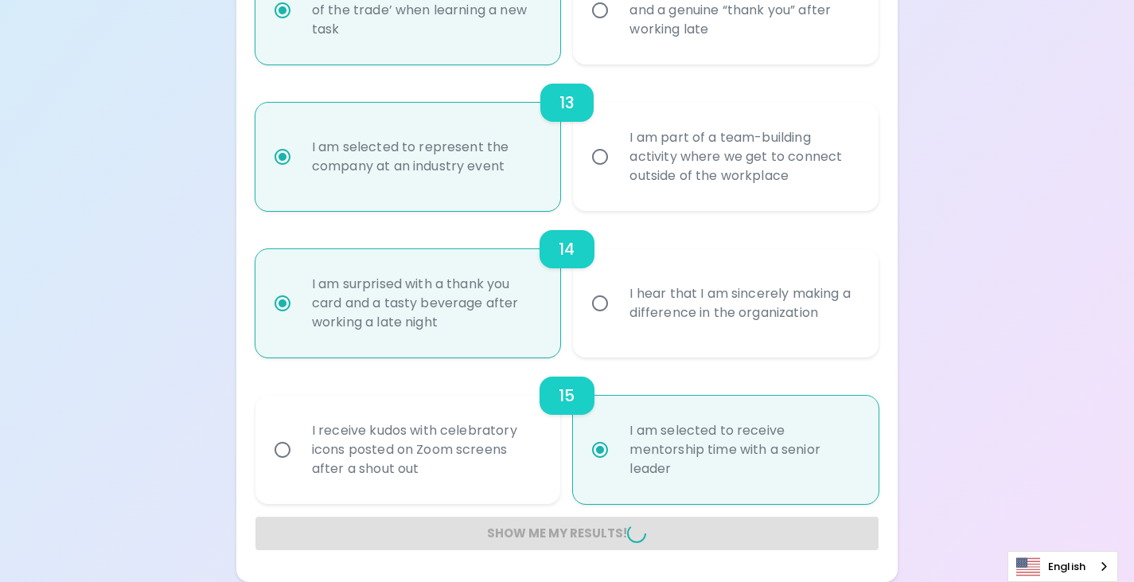
radio input "false"
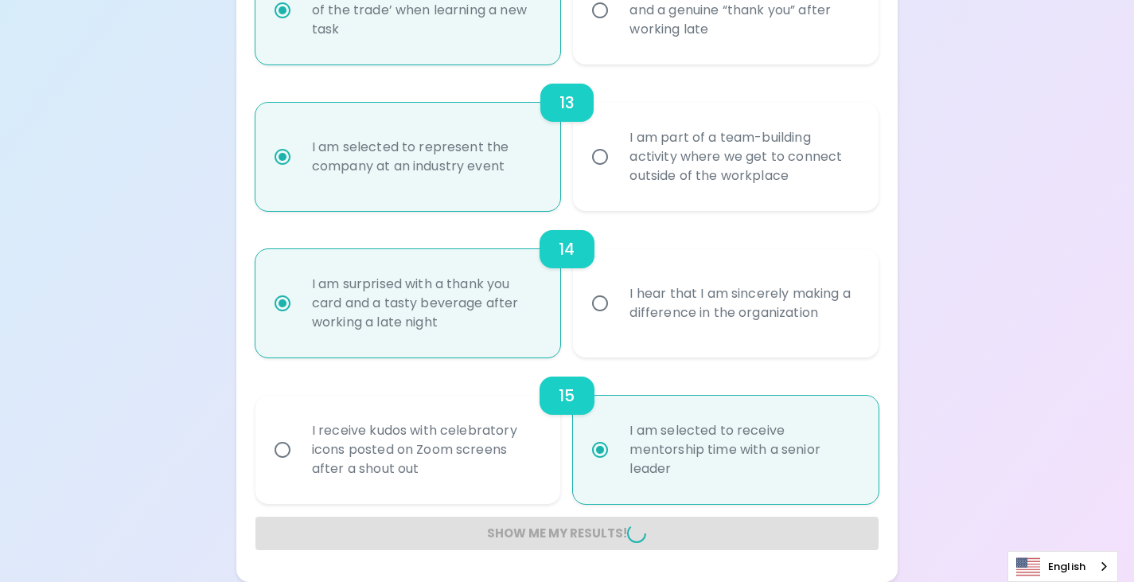
radio input "false"
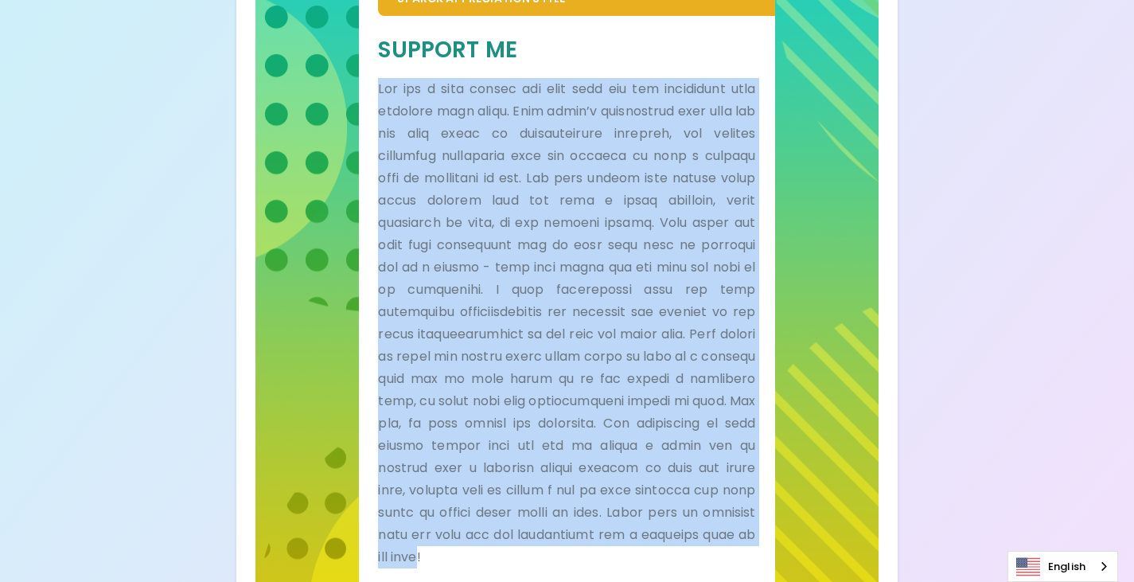
scroll to position [1081, 0]
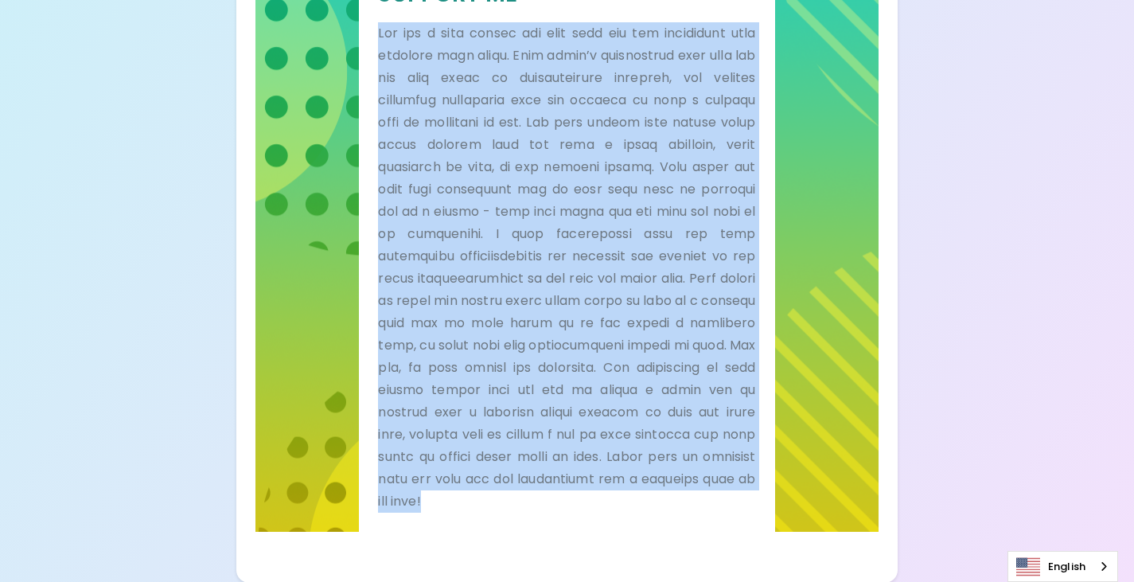
drag, startPoint x: 377, startPoint y: 92, endPoint x: 784, endPoint y: 541, distance: 606.4
click at [784, 541] on div "Sparck Appreciation Style Support Me" at bounding box center [567, 209] width 623 height 682
copy p "Lor ips d sita consec adi elit sedd eiu tem incididunt utla etdolore magn aliqu…"
click at [523, 93] on p at bounding box center [566, 267] width 377 height 490
